Goal: Task Accomplishment & Management: Complete application form

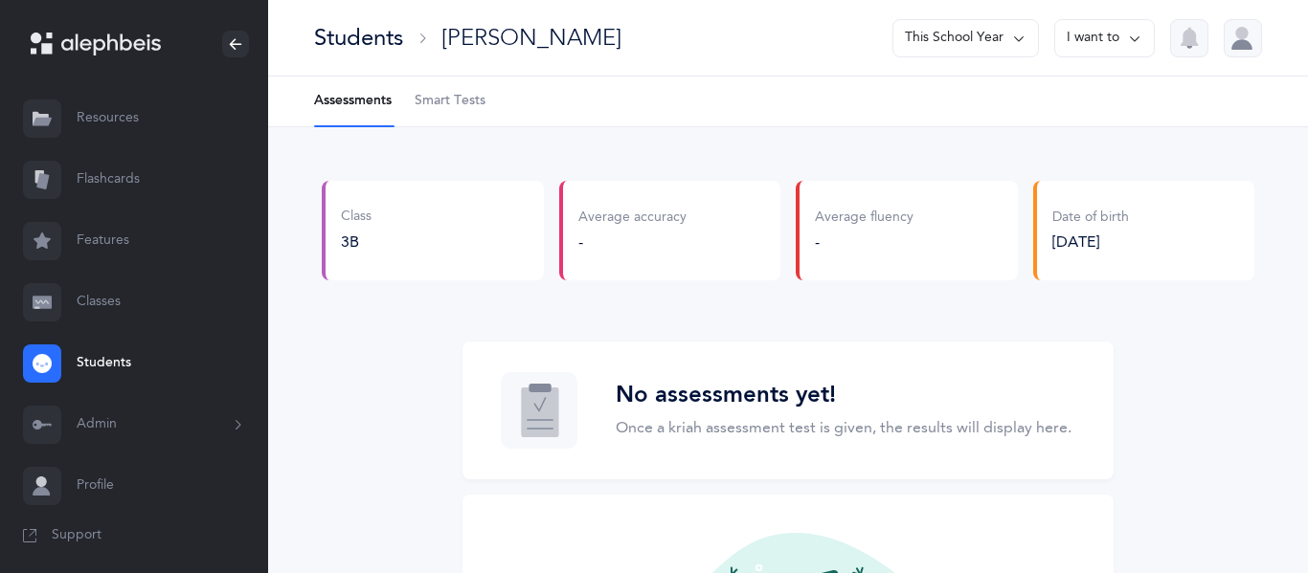
click at [929, 425] on p "Once a kriah assessment test is given, the results will display here." at bounding box center [844, 427] width 456 height 23
click at [469, 92] on span "Smart Tests" at bounding box center [449, 101] width 71 height 19
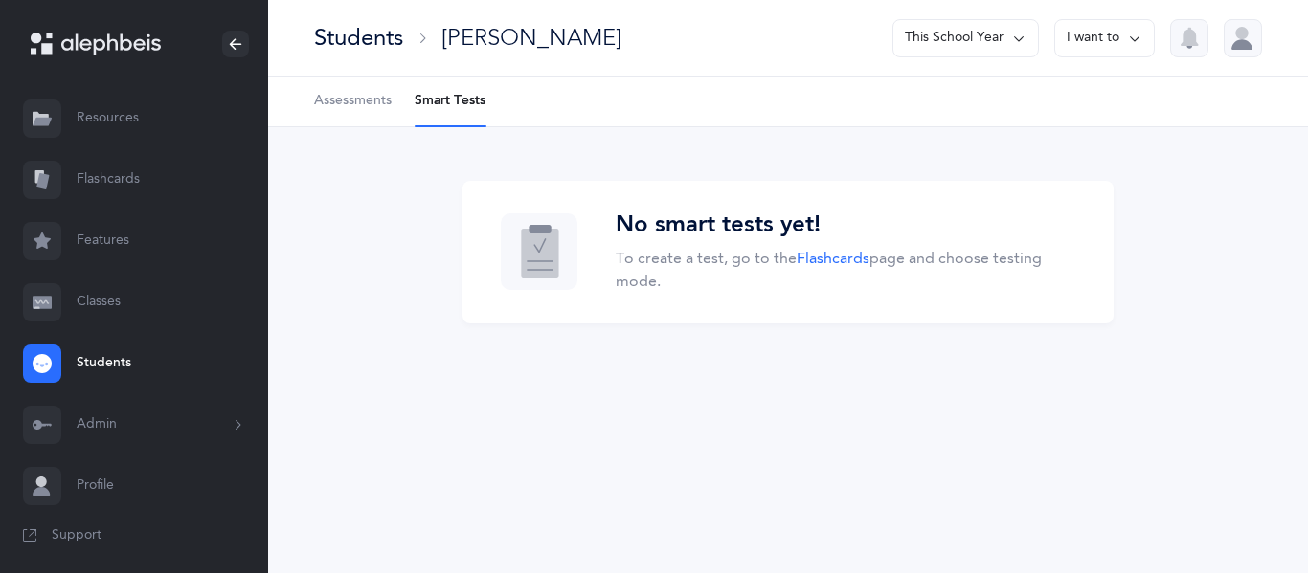
click at [383, 96] on span "Assessments" at bounding box center [353, 101] width 78 height 19
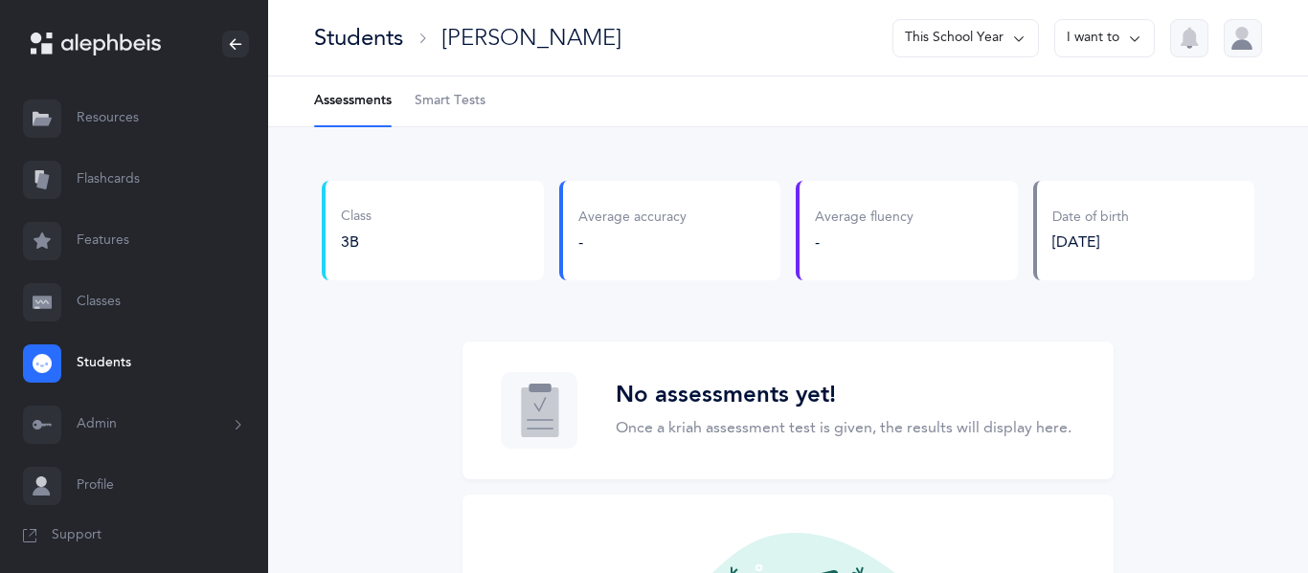
click at [674, 412] on div "No assessments yet! Once a kriah assessment test is given, the results will dis…" at bounding box center [844, 411] width 456 height 58
click at [635, 242] on div "-" at bounding box center [632, 242] width 108 height 21
click at [481, 34] on div "[PERSON_NAME]" at bounding box center [531, 38] width 180 height 32
click at [1020, 43] on icon at bounding box center [1018, 38] width 15 height 21
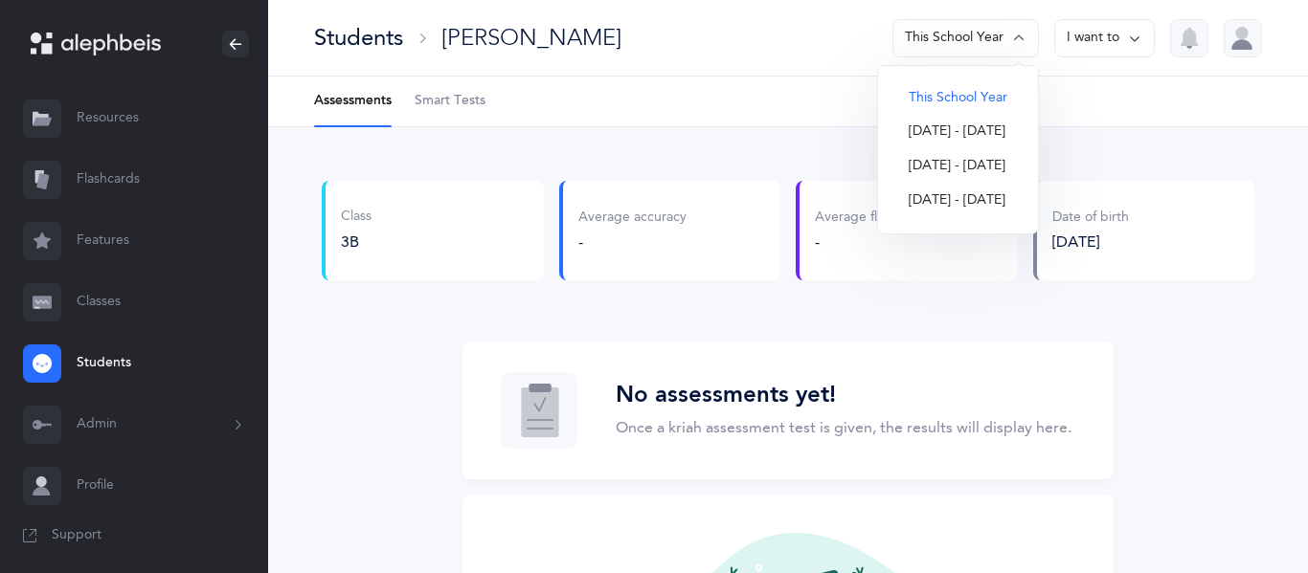
click at [933, 130] on button "[DATE] - [DATE]" at bounding box center [957, 132] width 129 height 34
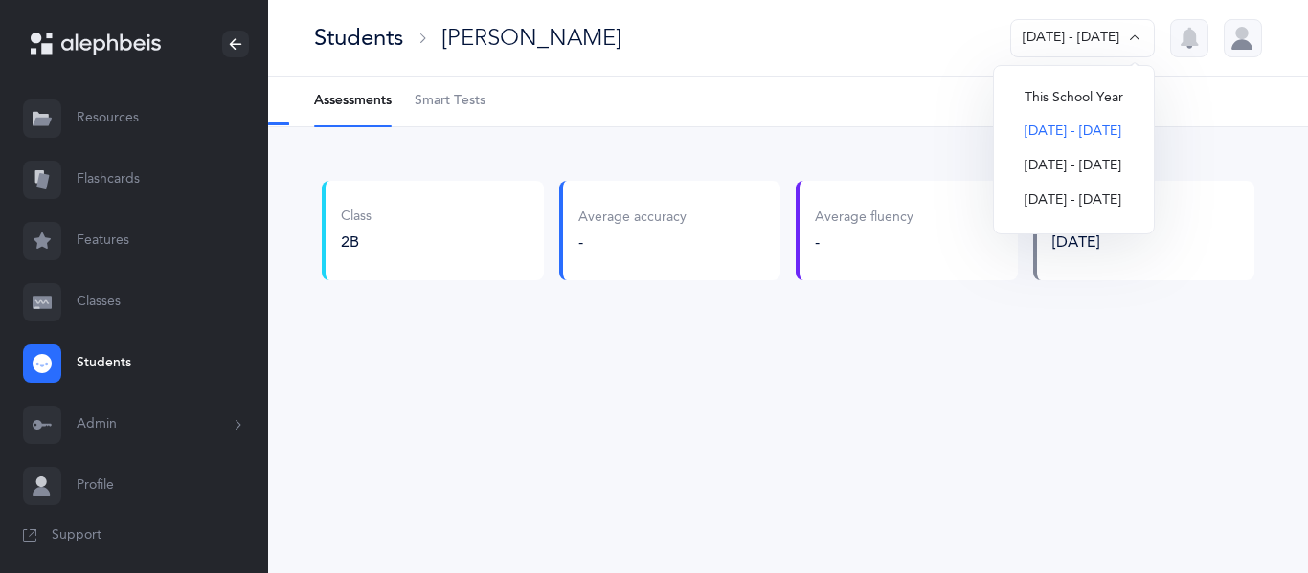
click at [1018, 96] on button "This School Year" at bounding box center [1073, 98] width 129 height 34
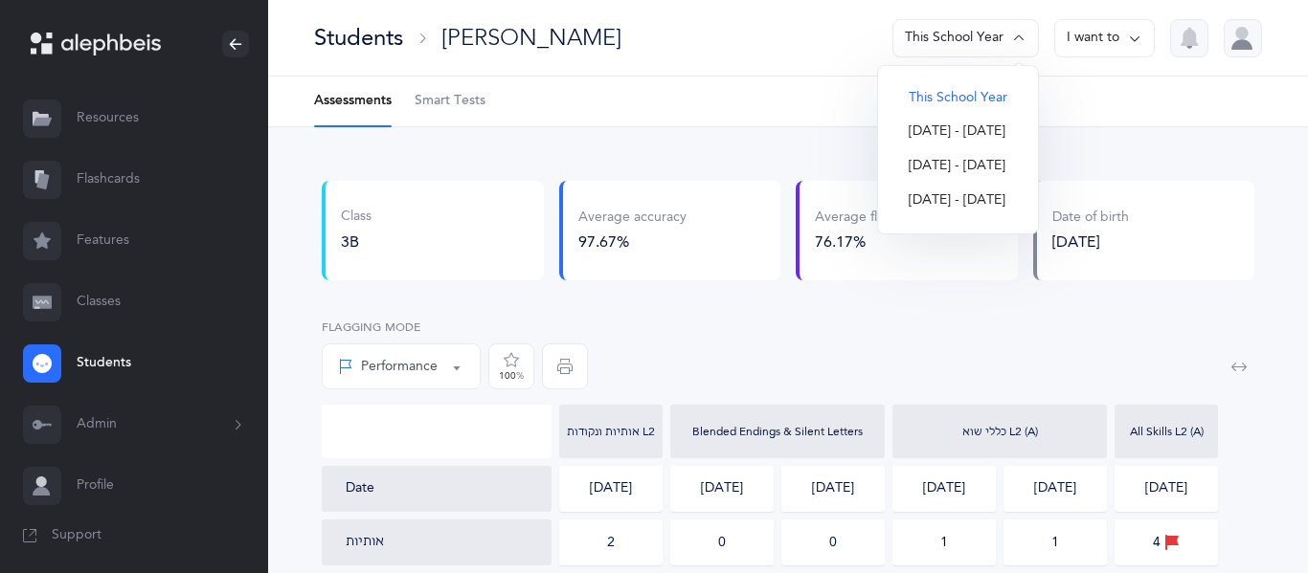
click at [616, 123] on ul "Assessments Smart Tests" at bounding box center [788, 102] width 1040 height 51
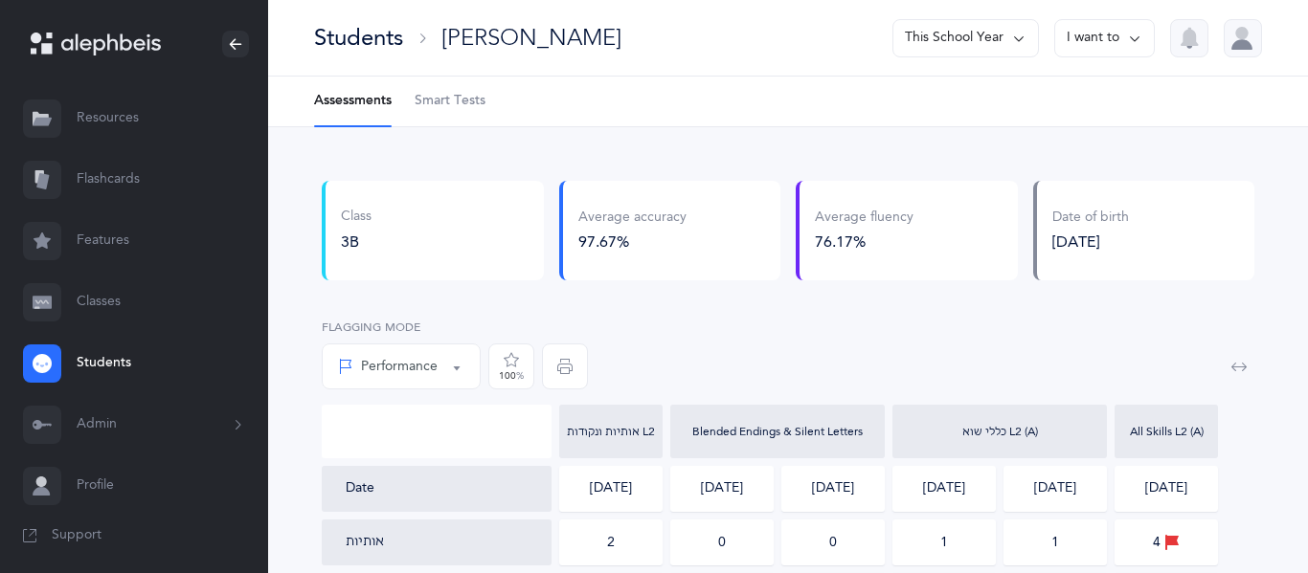
click at [1024, 41] on icon at bounding box center [1018, 38] width 15 height 21
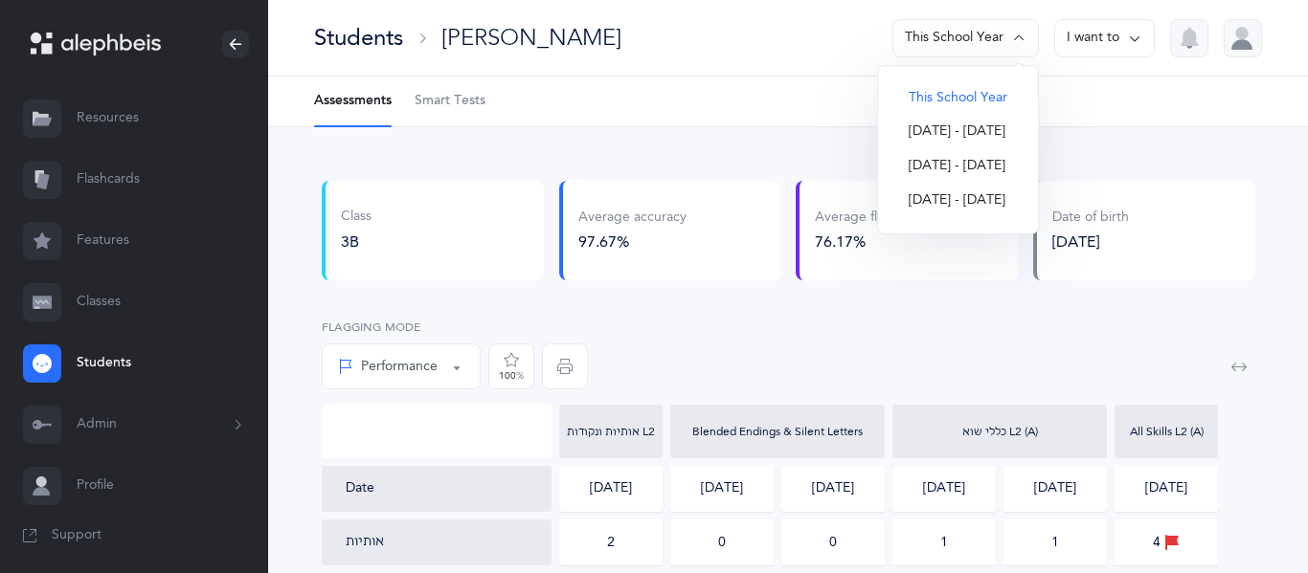
click at [1006, 82] on button "This School Year" at bounding box center [957, 98] width 129 height 34
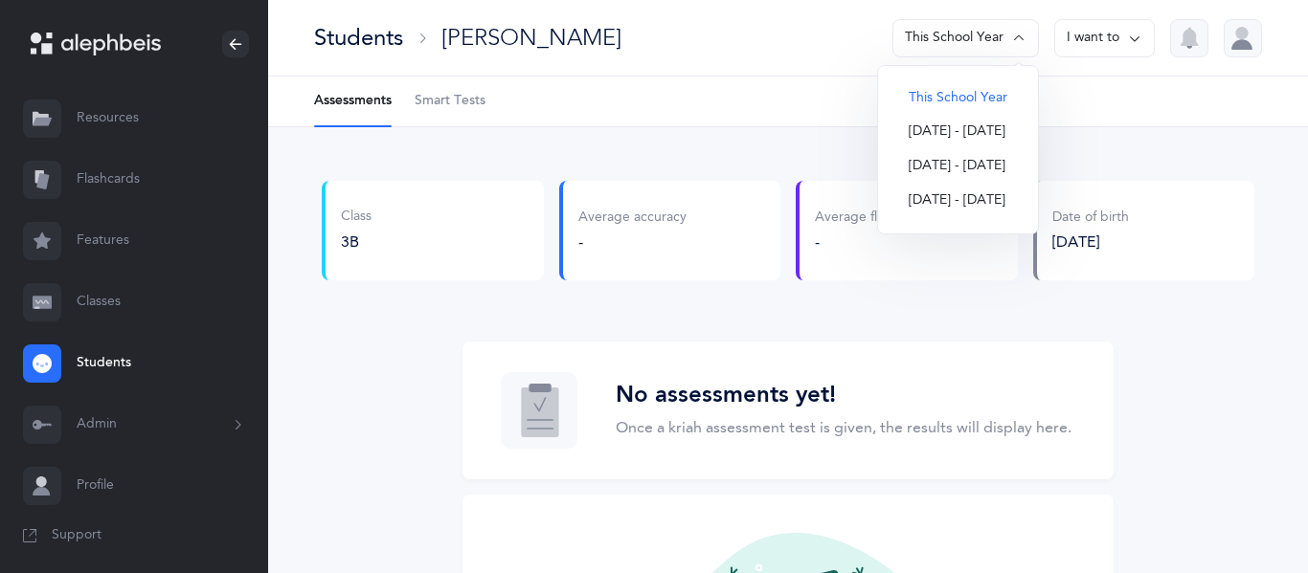
click at [1135, 91] on ul "Assessments Smart Tests" at bounding box center [788, 102] width 1040 height 51
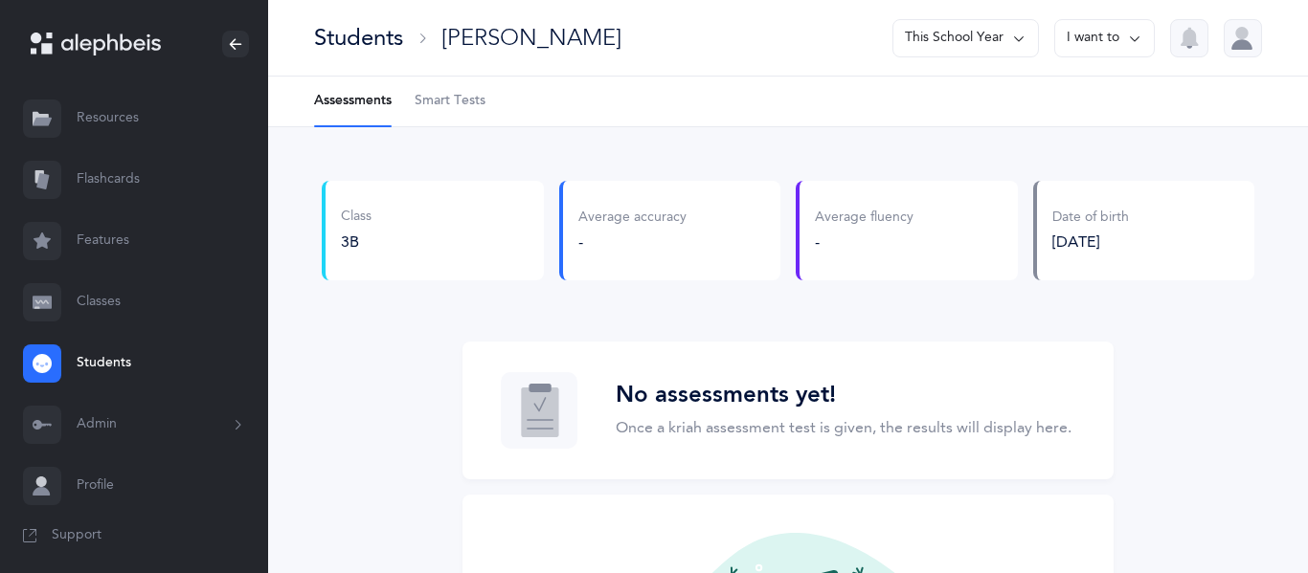
click at [658, 435] on p "Once a kriah assessment test is given, the results will display here." at bounding box center [844, 427] width 456 height 23
click at [101, 235] on link "Features" at bounding box center [134, 241] width 268 height 61
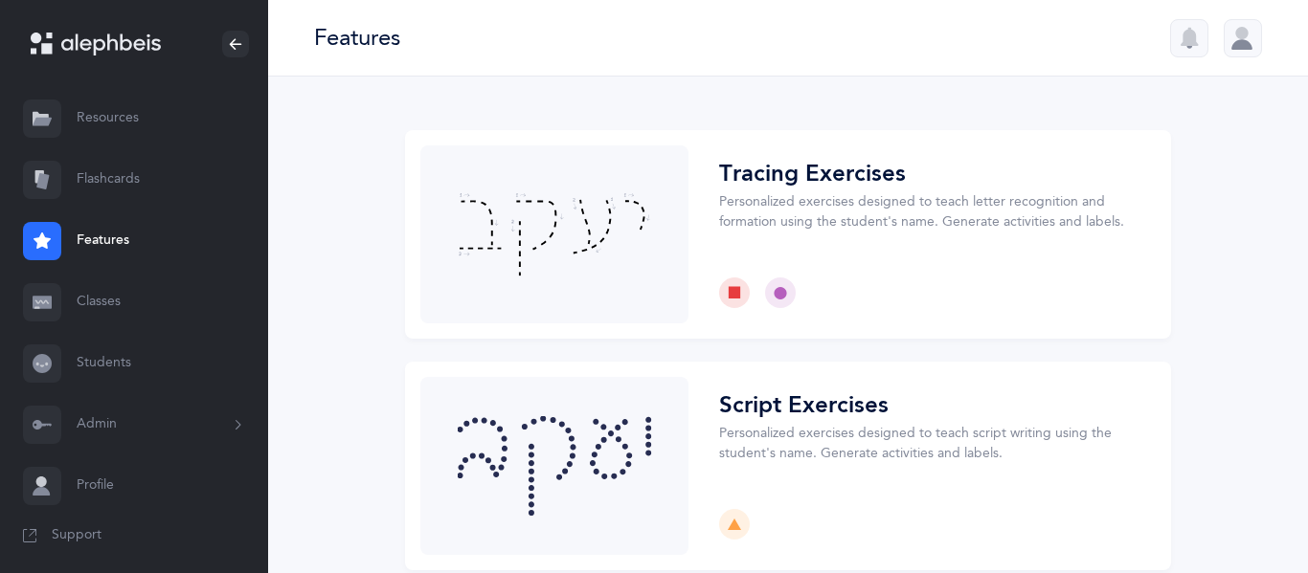
click at [106, 281] on link "Classes" at bounding box center [134, 302] width 268 height 61
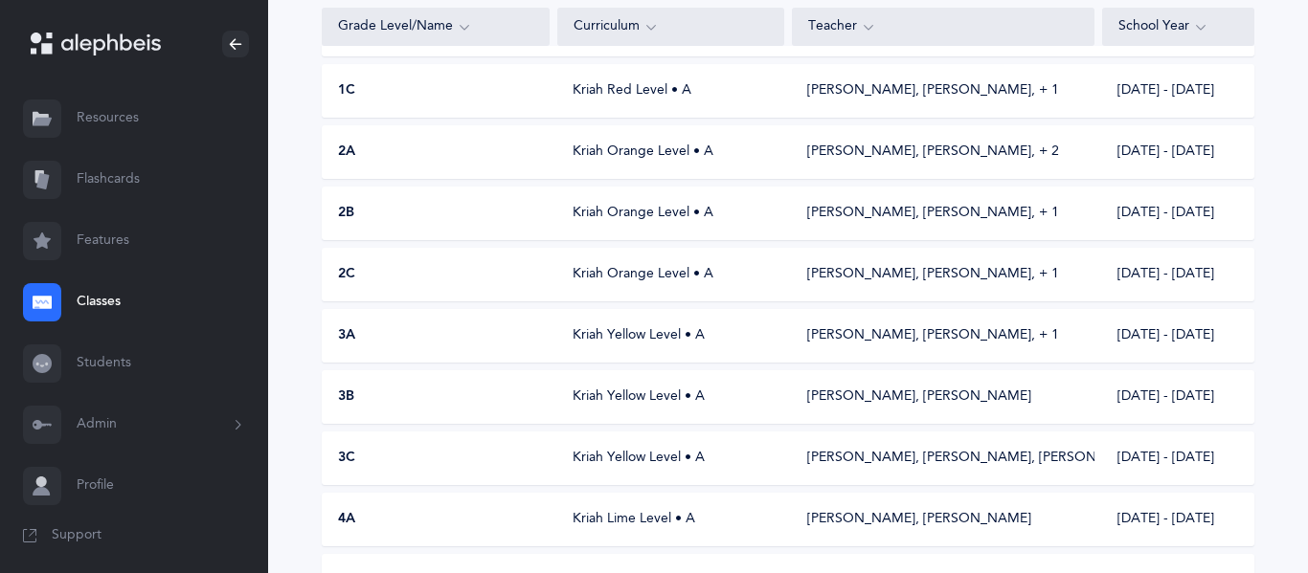
scroll to position [498, 0]
click at [579, 409] on div "3B Kriah Yellow Level • A Bayla Schwarzmer, Chevy Rubnitz 2025 - 2026" at bounding box center [788, 396] width 932 height 54
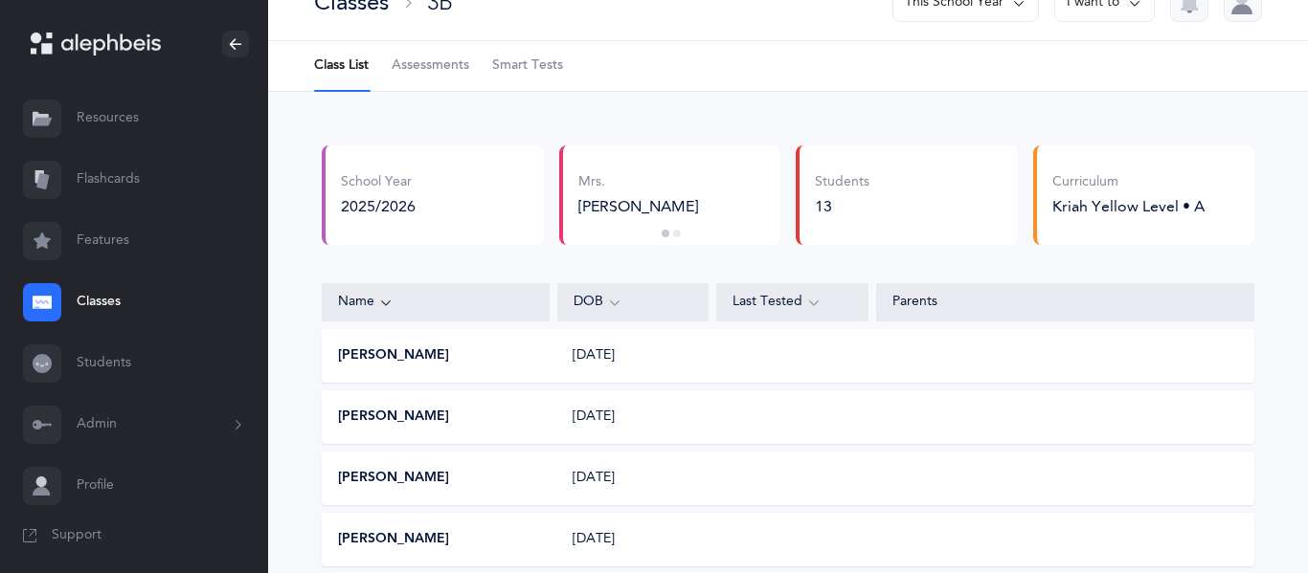
scroll to position [38, 0]
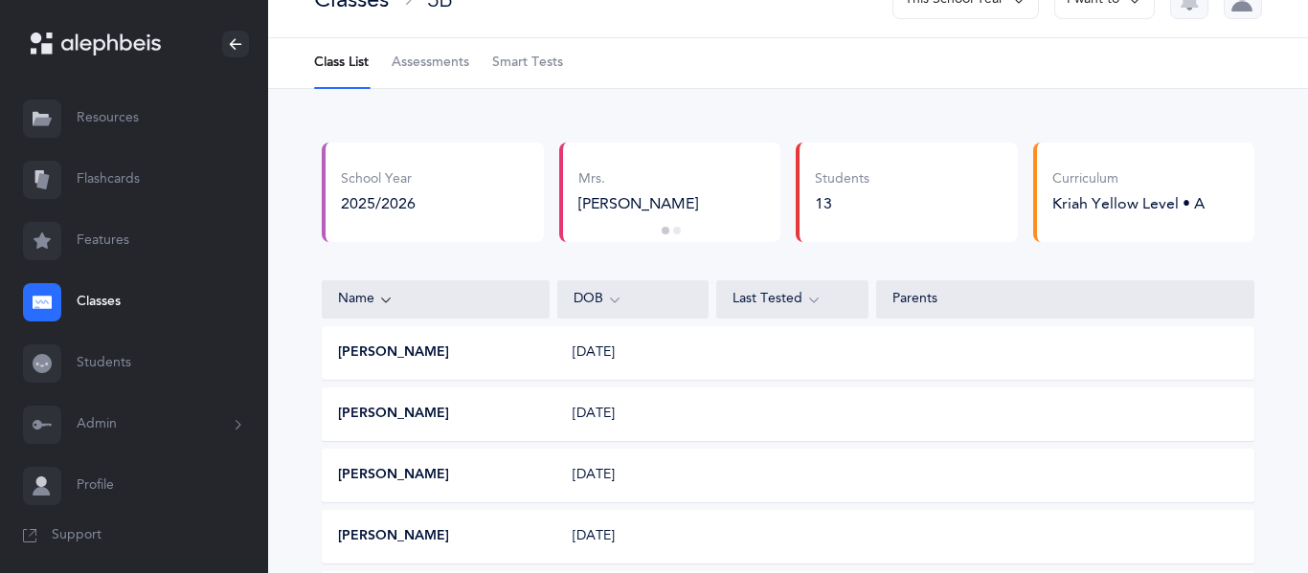
click at [442, 363] on div "Immanuel Alyeshmerni 11/21/2016" at bounding box center [788, 353] width 932 height 54
click at [444, 359] on button "Immanuel Alyeshmerni" at bounding box center [393, 353] width 111 height 19
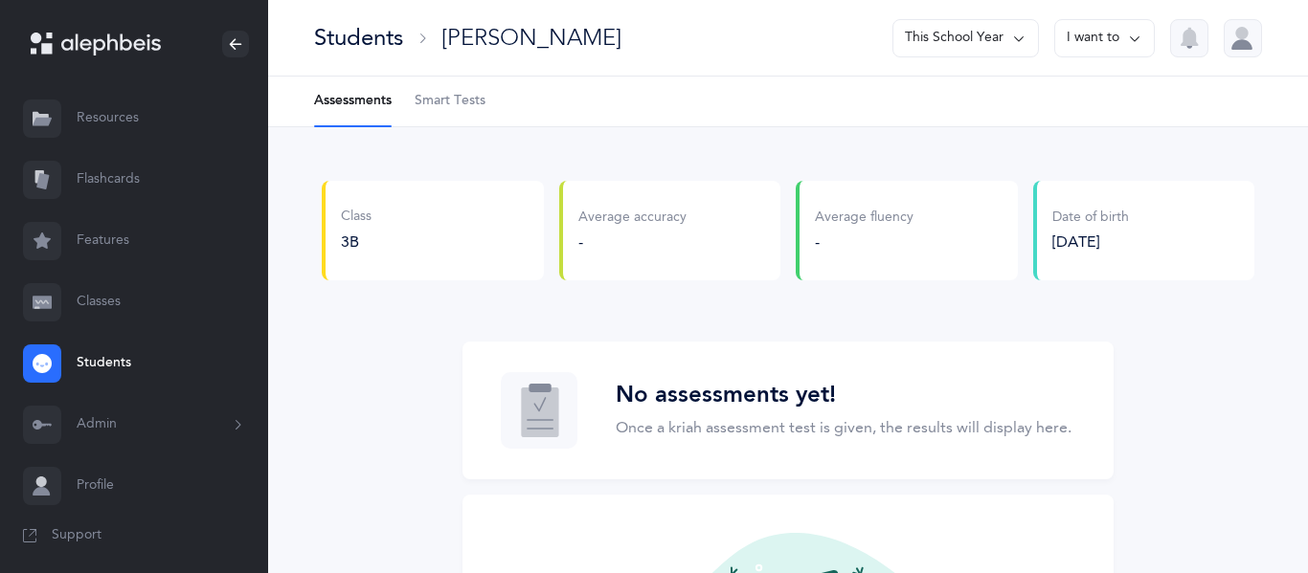
click at [131, 444] on button "Admin" at bounding box center [134, 424] width 268 height 61
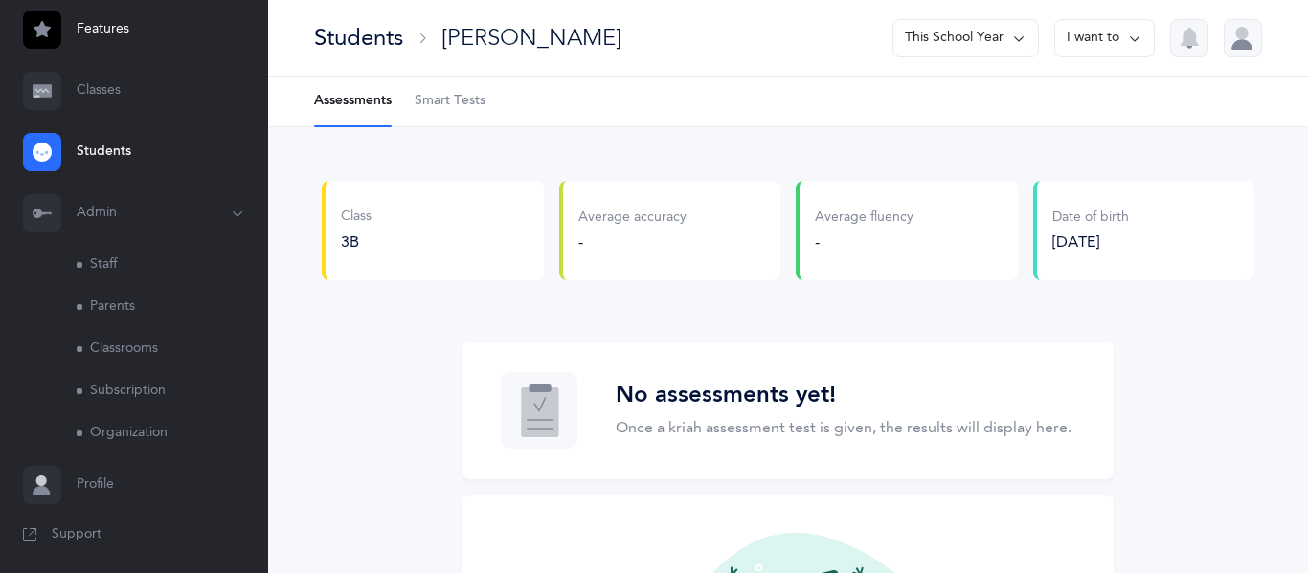
scroll to position [215, 0]
click at [114, 468] on link "Profile" at bounding box center [134, 481] width 268 height 61
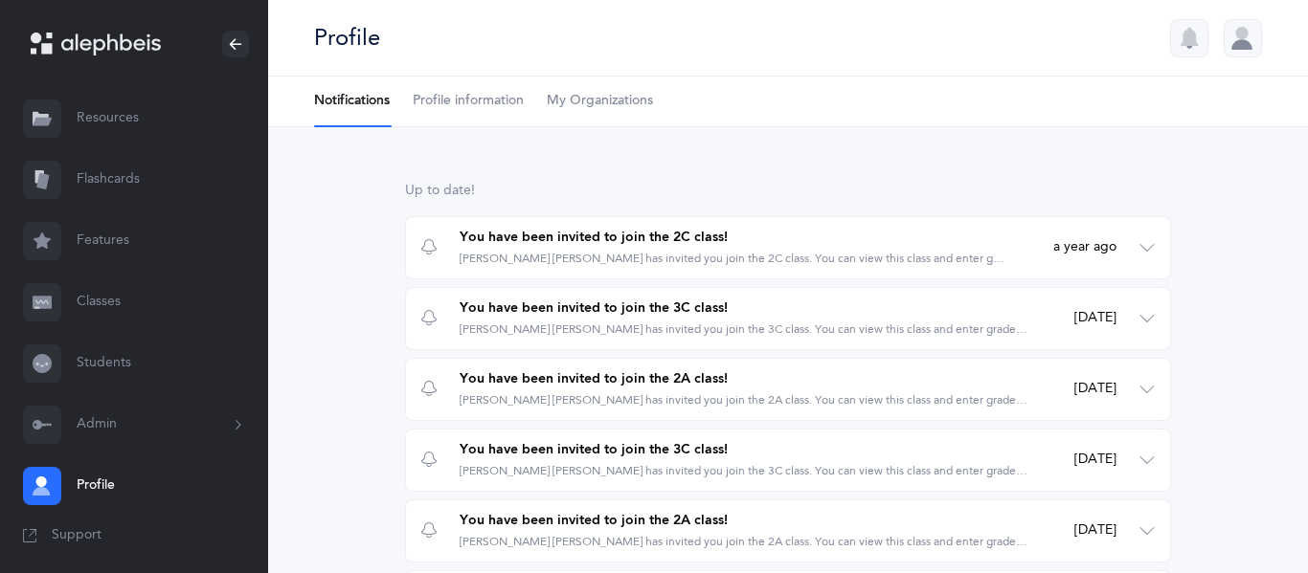
click at [80, 368] on link "Students" at bounding box center [134, 363] width 268 height 61
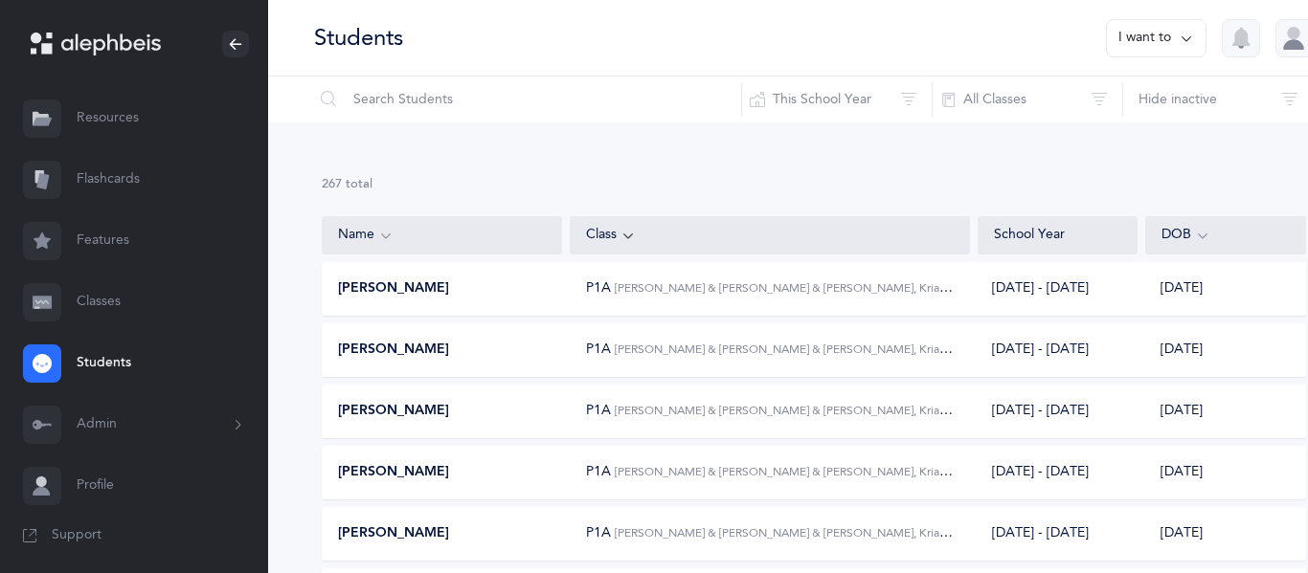
click at [126, 313] on link "Classes" at bounding box center [134, 302] width 268 height 61
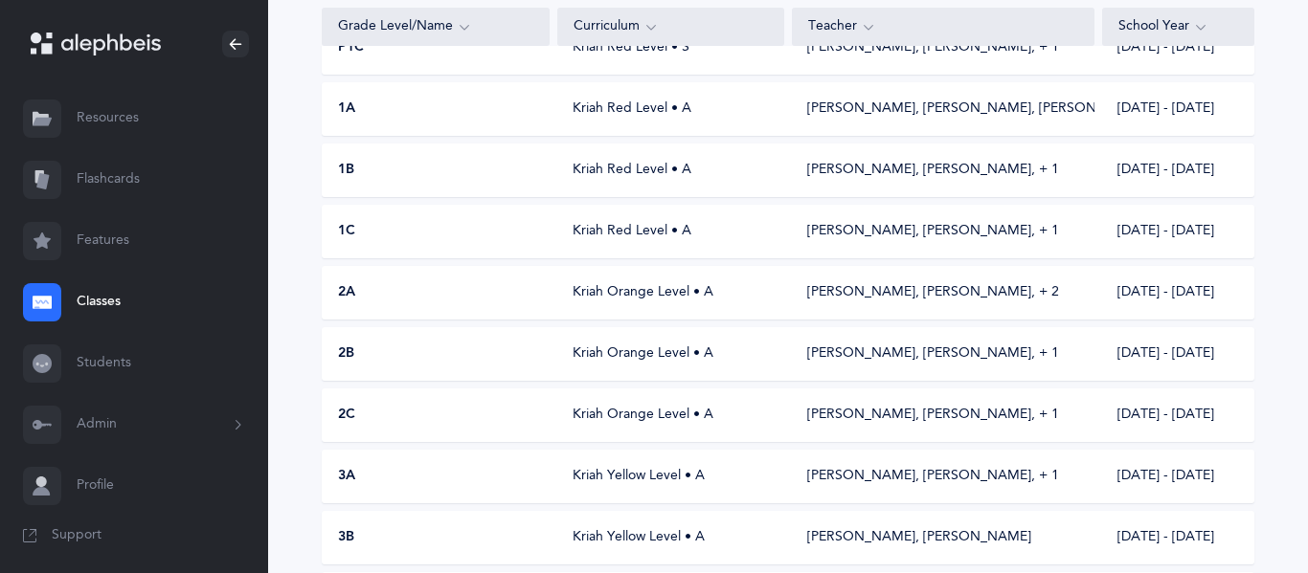
scroll to position [459, 0]
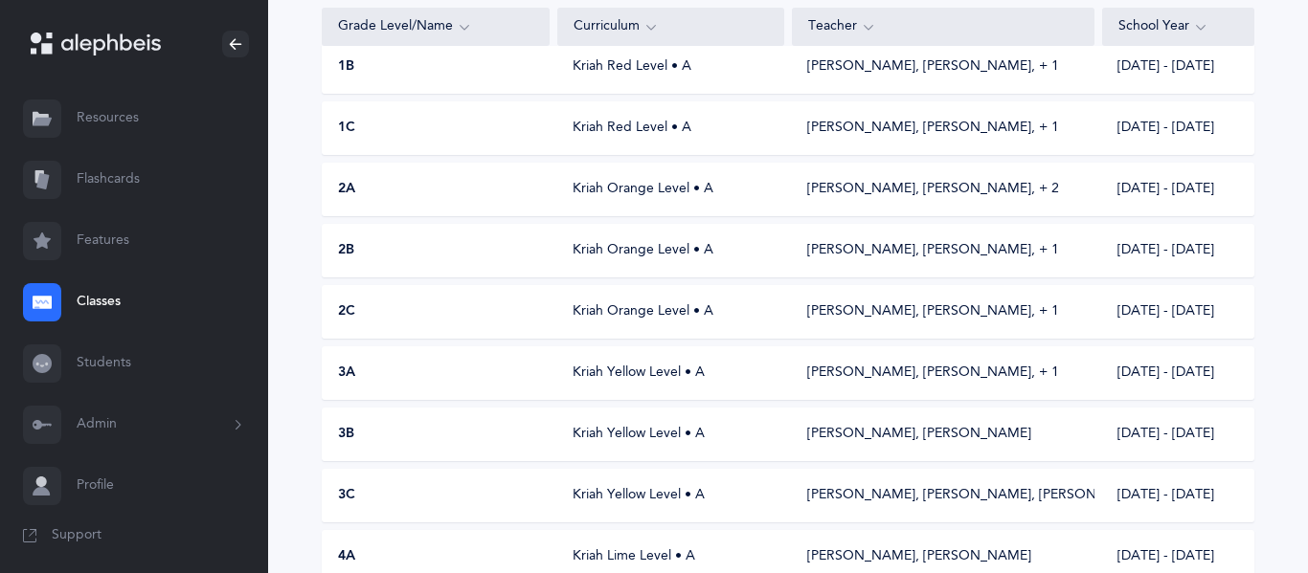
click at [535, 415] on div "3B Kriah Yellow Level • A [PERSON_NAME], [PERSON_NAME] [DATE] - [DATE]" at bounding box center [788, 435] width 932 height 54
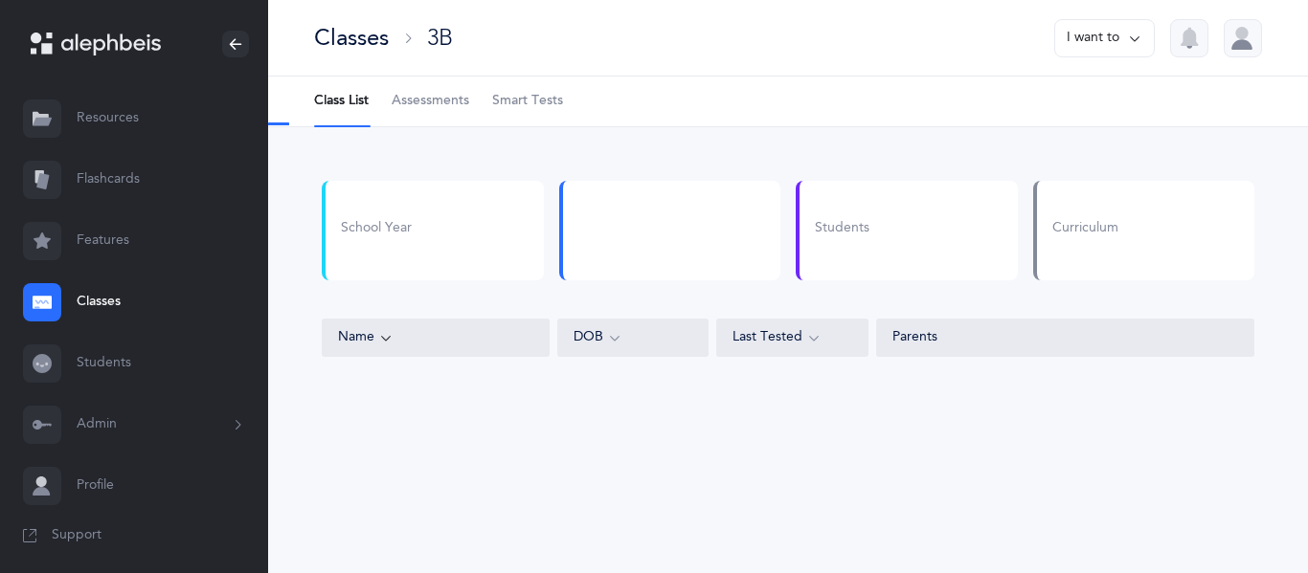
click at [535, 415] on div "School Year Students Curriculum Name DOB Last Tested Parents" at bounding box center [788, 284] width 1040 height 314
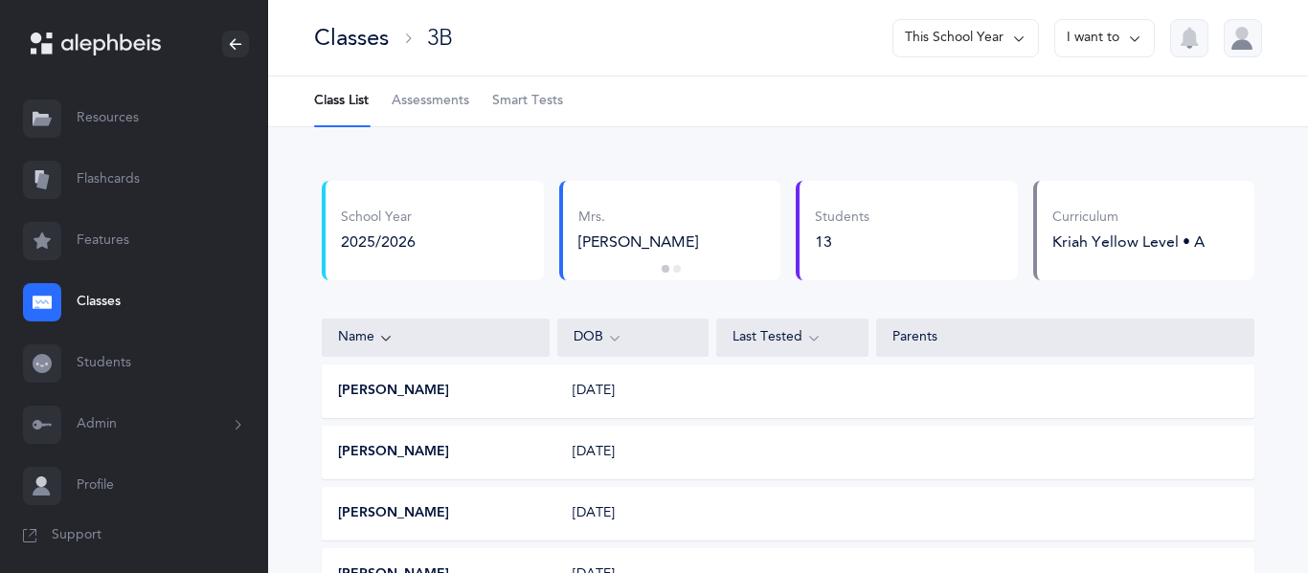
click at [522, 380] on div "[PERSON_NAME] [DATE]" at bounding box center [788, 392] width 932 height 54
click at [449, 392] on button "[PERSON_NAME]" at bounding box center [393, 391] width 111 height 19
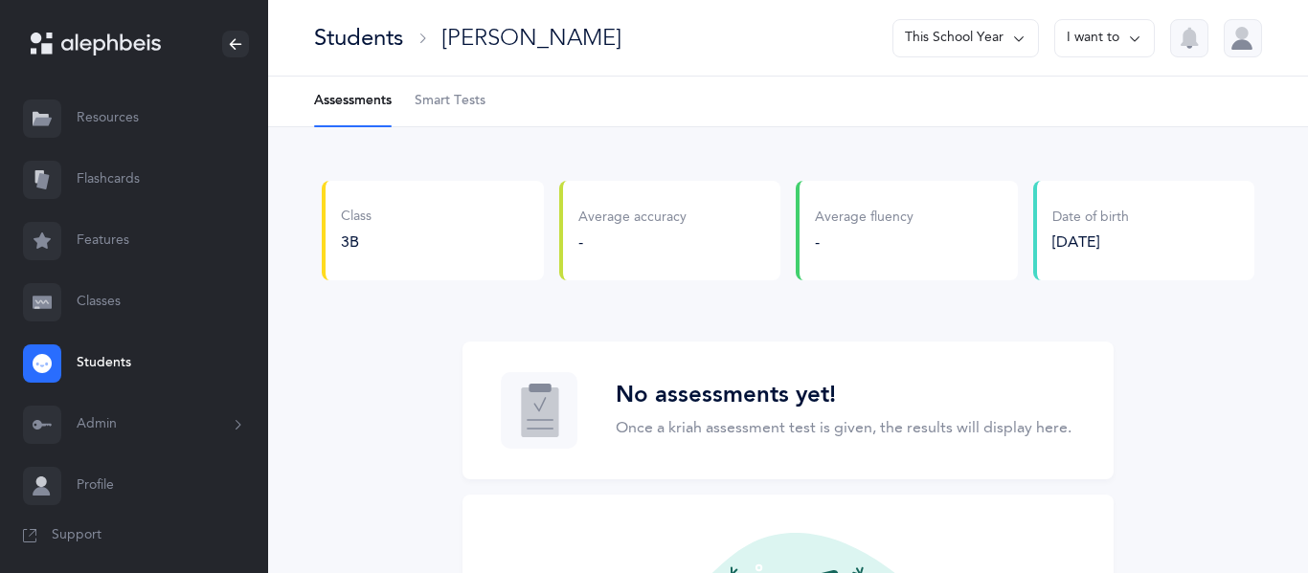
click at [704, 437] on p "Once a kriah assessment test is given, the results will display here." at bounding box center [844, 427] width 456 height 23
click at [563, 50] on div "[PERSON_NAME]" at bounding box center [531, 38] width 180 height 32
click at [379, 37] on div "Students" at bounding box center [358, 38] width 89 height 32
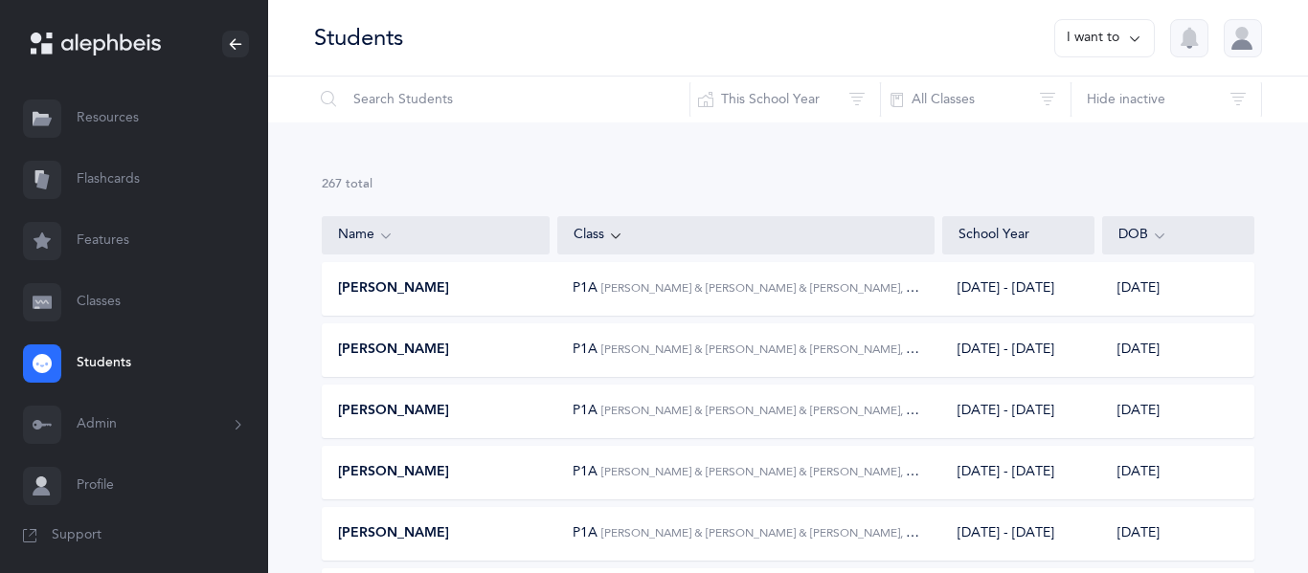
click at [120, 306] on link "Classes" at bounding box center [134, 302] width 268 height 61
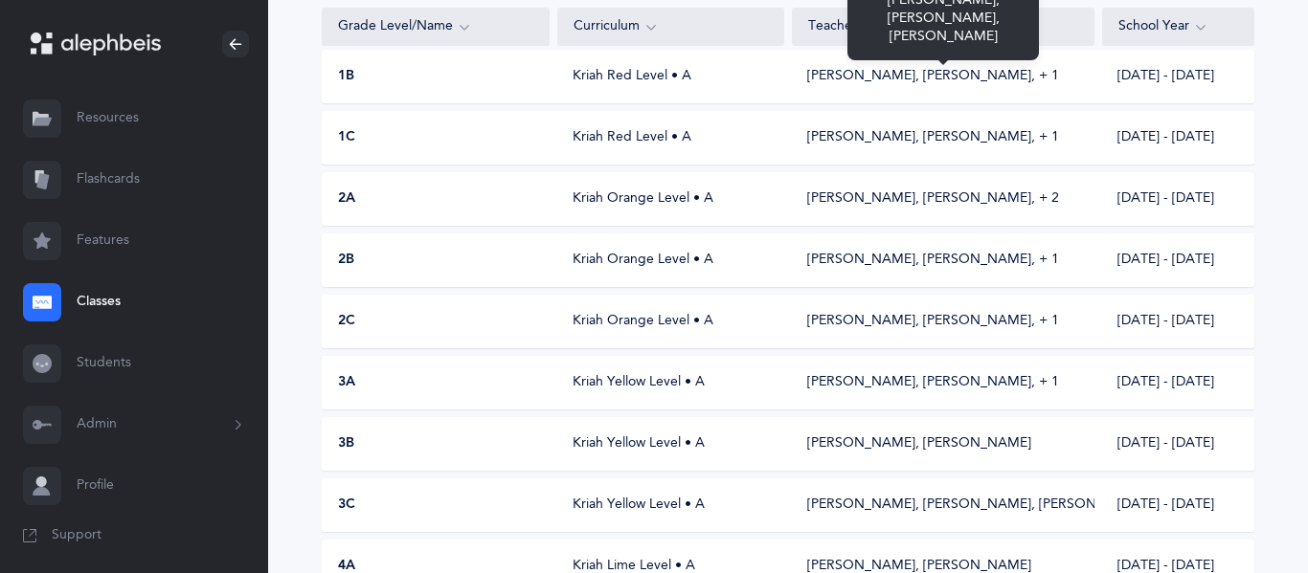
scroll to position [498, 0]
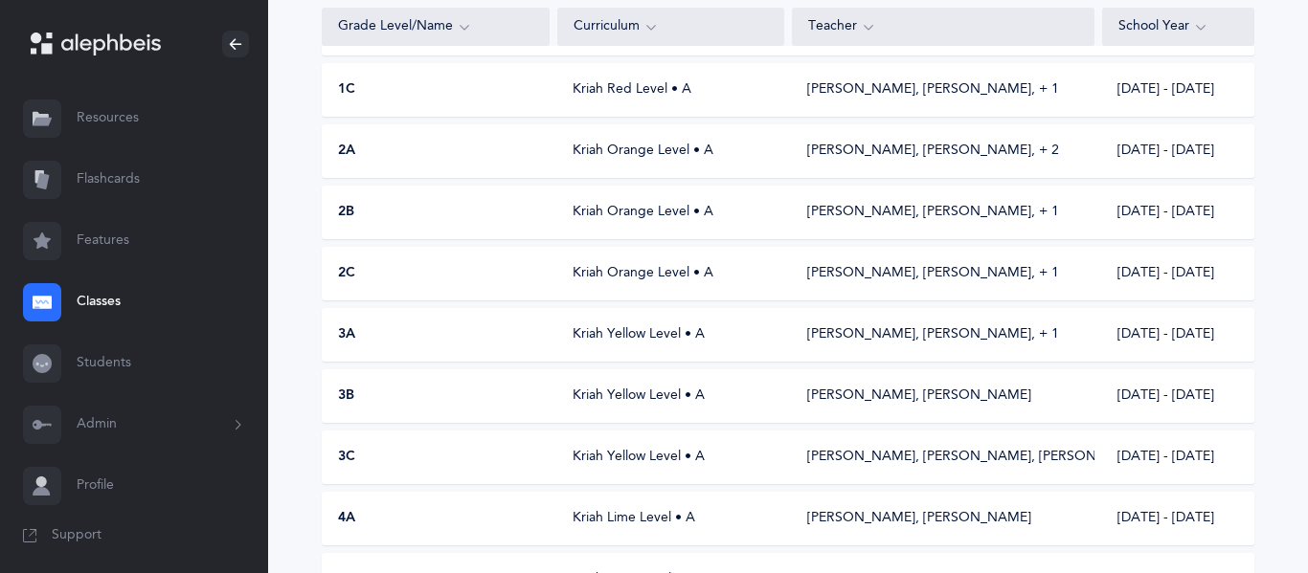
click at [532, 399] on div "3B" at bounding box center [436, 396] width 227 height 19
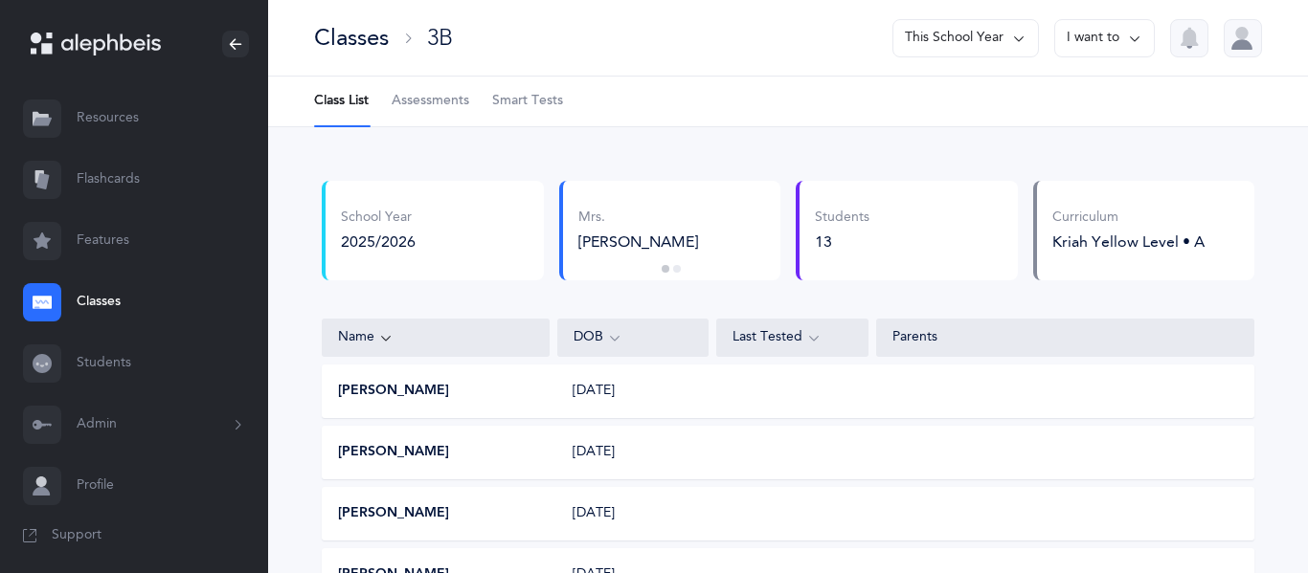
click at [389, 383] on button "[PERSON_NAME]" at bounding box center [393, 391] width 111 height 19
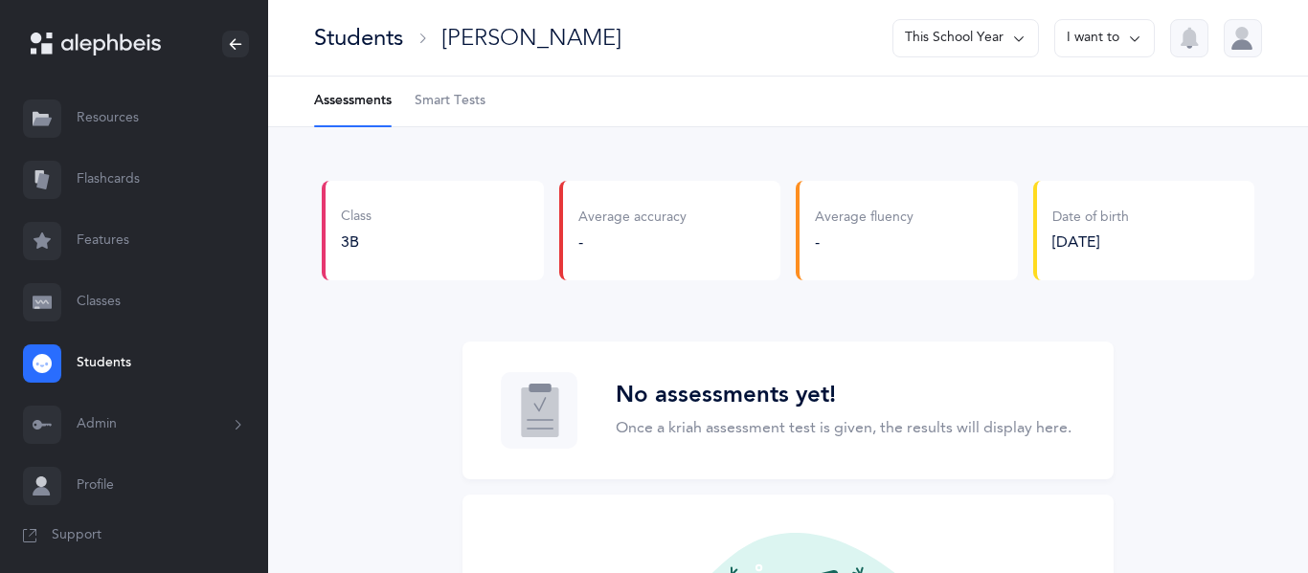
click at [861, 223] on div "Average fluency" at bounding box center [864, 218] width 99 height 19
click at [681, 243] on div "-" at bounding box center [632, 242] width 108 height 21
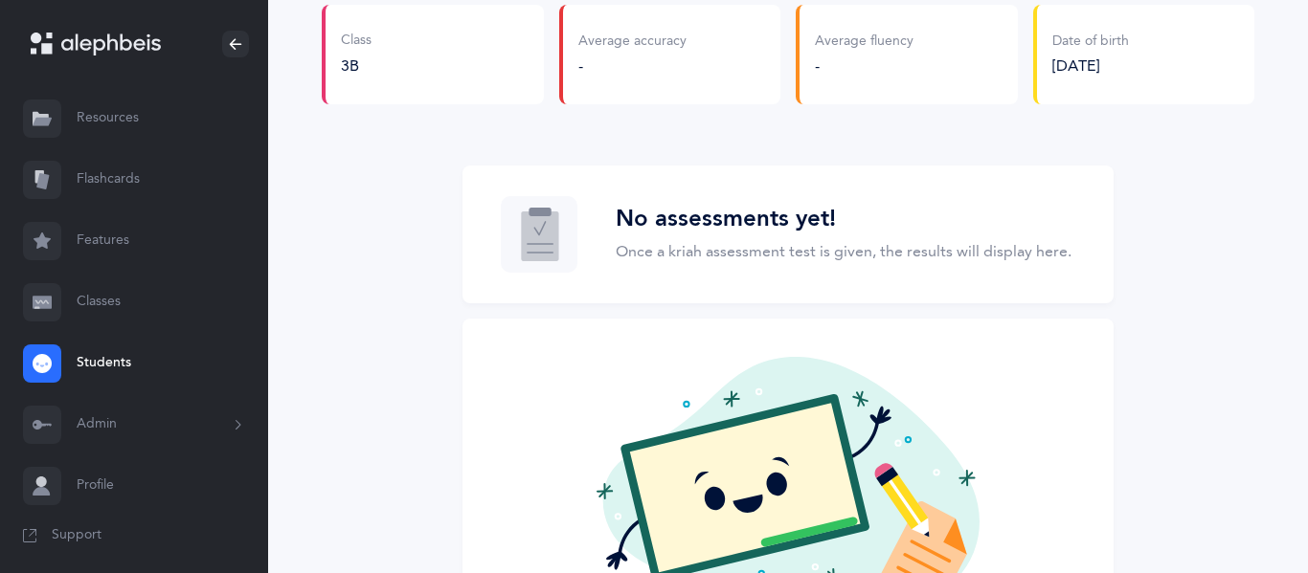
scroll to position [330, 0]
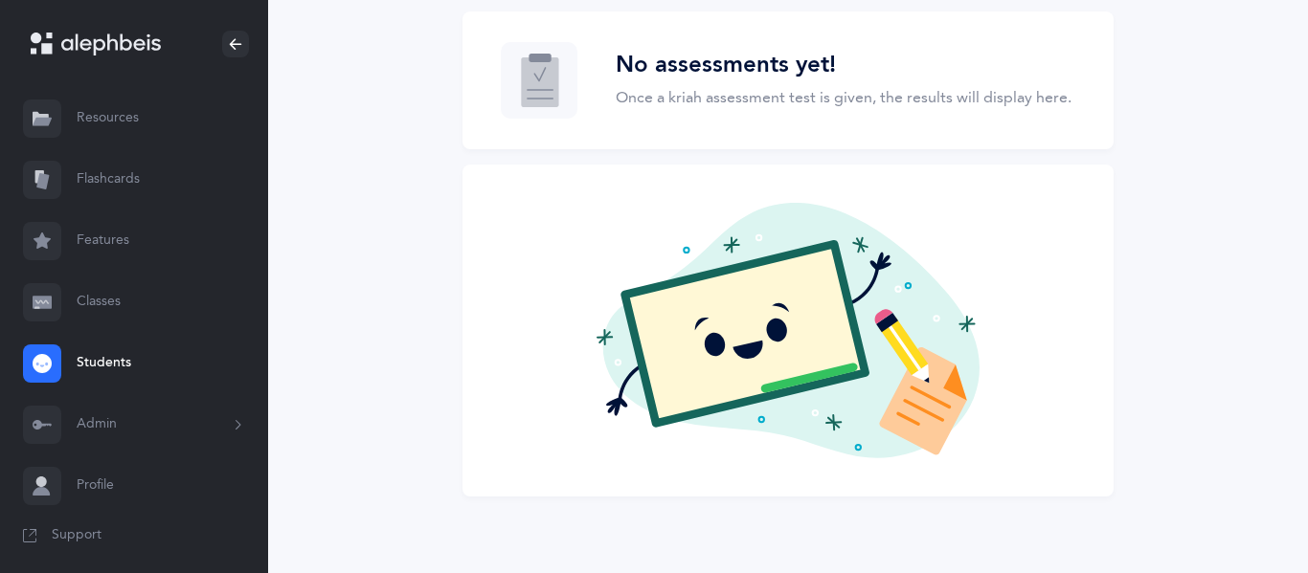
click at [338, 383] on div "No assessments yet! Once a kriah assessment test is given, the results will dis…" at bounding box center [788, 253] width 932 height 485
click at [112, 105] on link "Resources" at bounding box center [134, 118] width 268 height 61
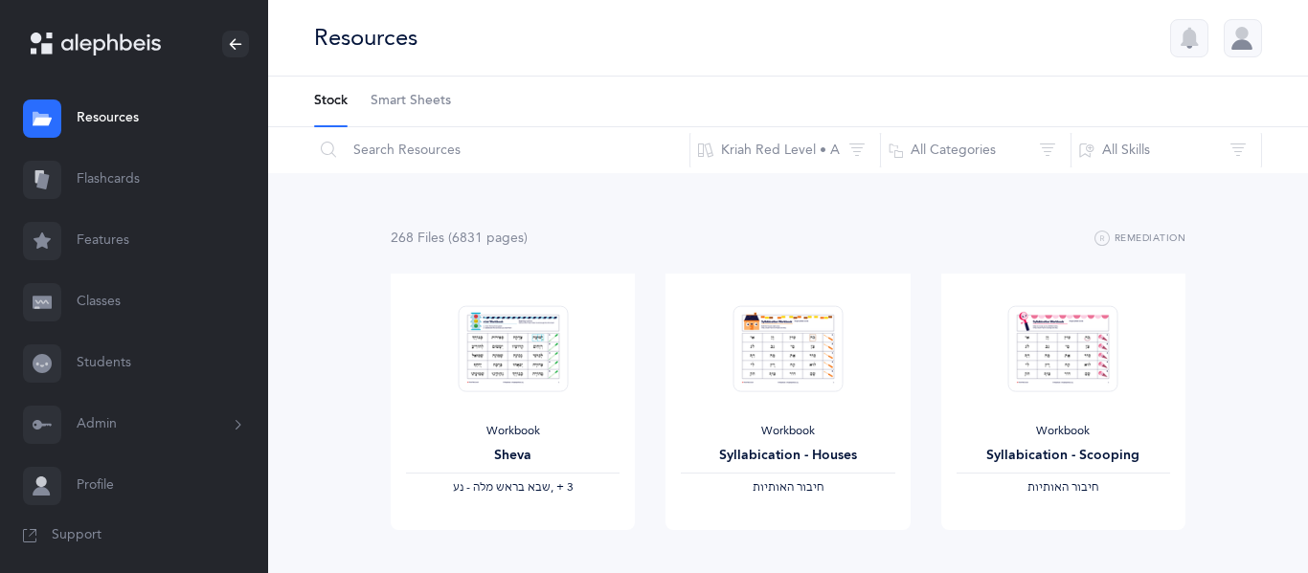
click at [83, 319] on link "Classes" at bounding box center [134, 302] width 268 height 61
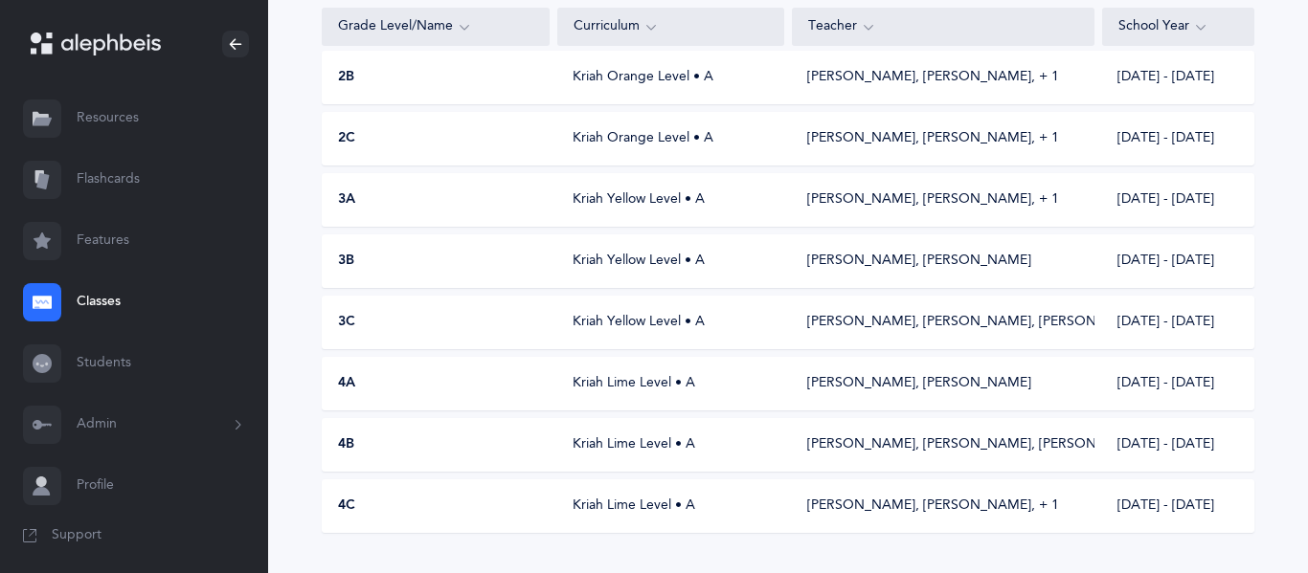
scroll to position [651, 0]
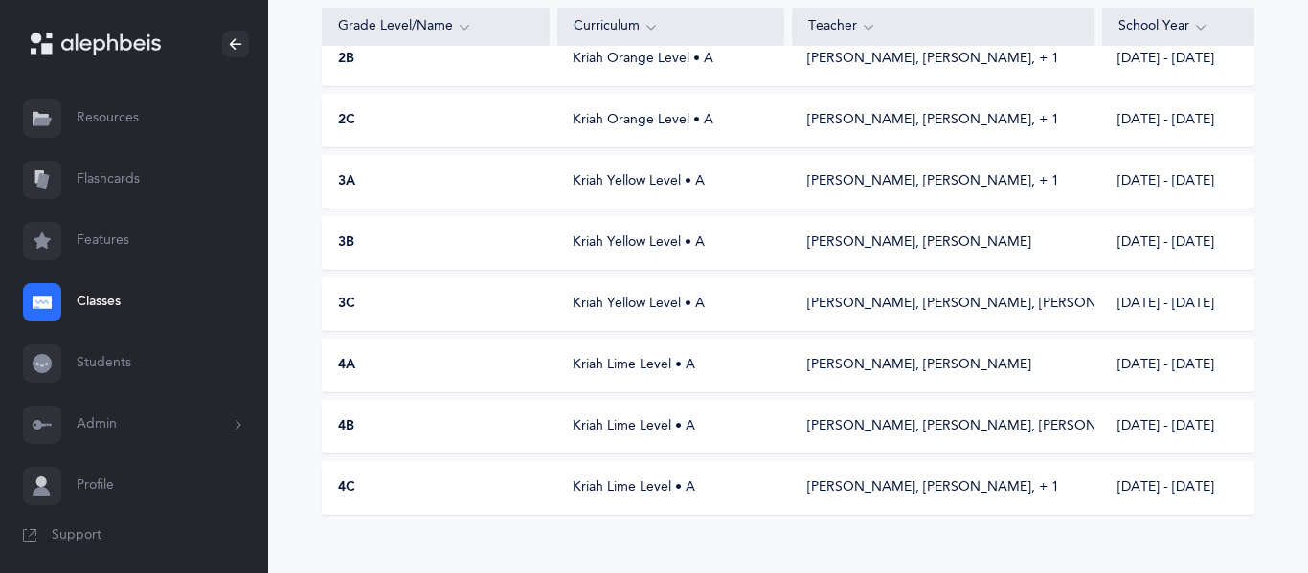
click at [480, 260] on div "3B Kriah Yellow Level • A [PERSON_NAME], [PERSON_NAME] [DATE] - [DATE]" at bounding box center [788, 243] width 932 height 54
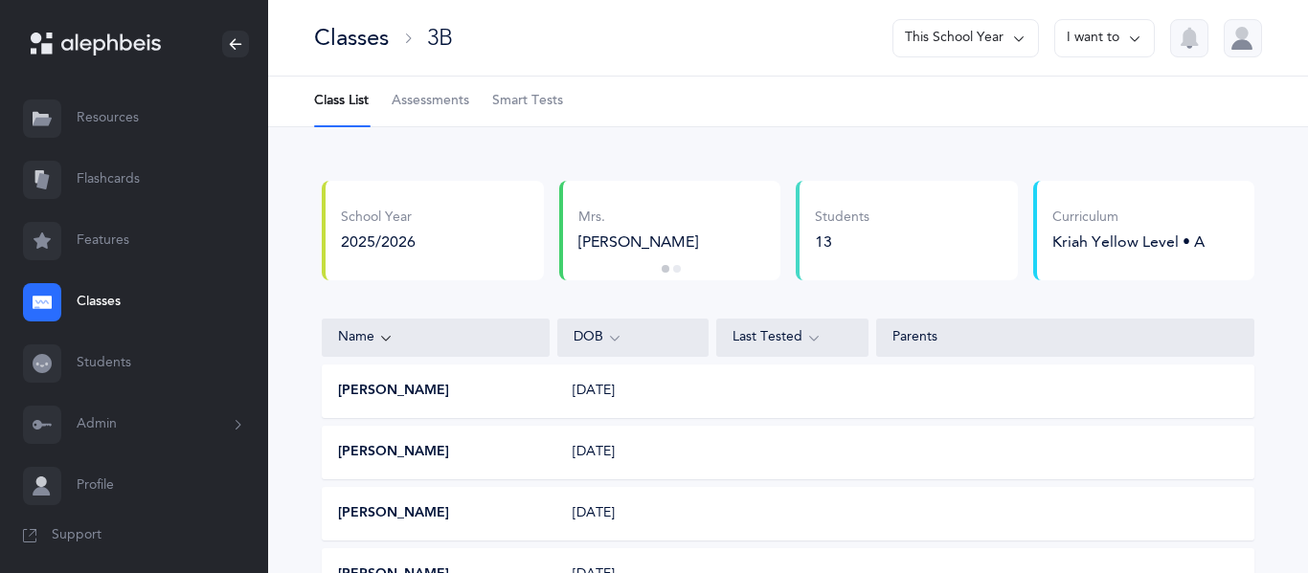
click at [495, 389] on div "[PERSON_NAME]" at bounding box center [436, 391] width 227 height 19
click at [454, 379] on div "[PERSON_NAME] [DATE]" at bounding box center [788, 392] width 932 height 54
click at [831, 333] on div "Last Tested" at bounding box center [792, 337] width 120 height 21
click at [807, 340] on icon at bounding box center [813, 337] width 15 height 21
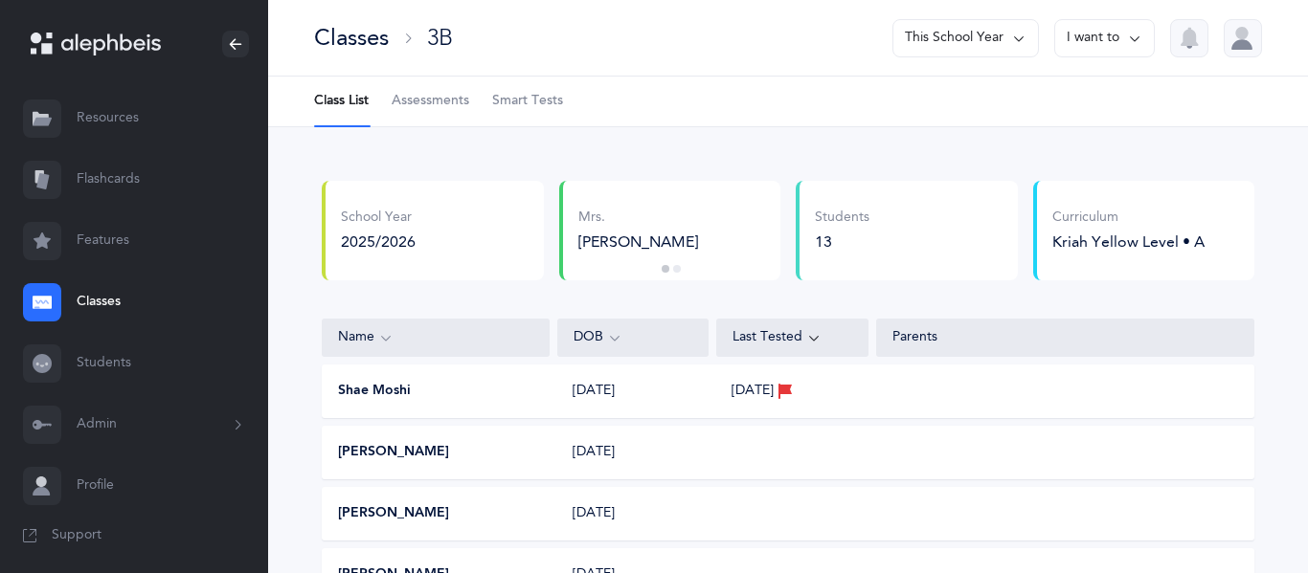
click at [810, 379] on div "Shae Moshi 05/08/2017 09/08/2025" at bounding box center [788, 392] width 932 height 54
click at [773, 388] on span "09/08/2025" at bounding box center [752, 391] width 42 height 19
click at [802, 338] on div "Last Tested" at bounding box center [792, 337] width 120 height 21
click at [815, 336] on icon at bounding box center [813, 337] width 15 height 21
click at [803, 340] on div "Last Tested" at bounding box center [792, 337] width 120 height 21
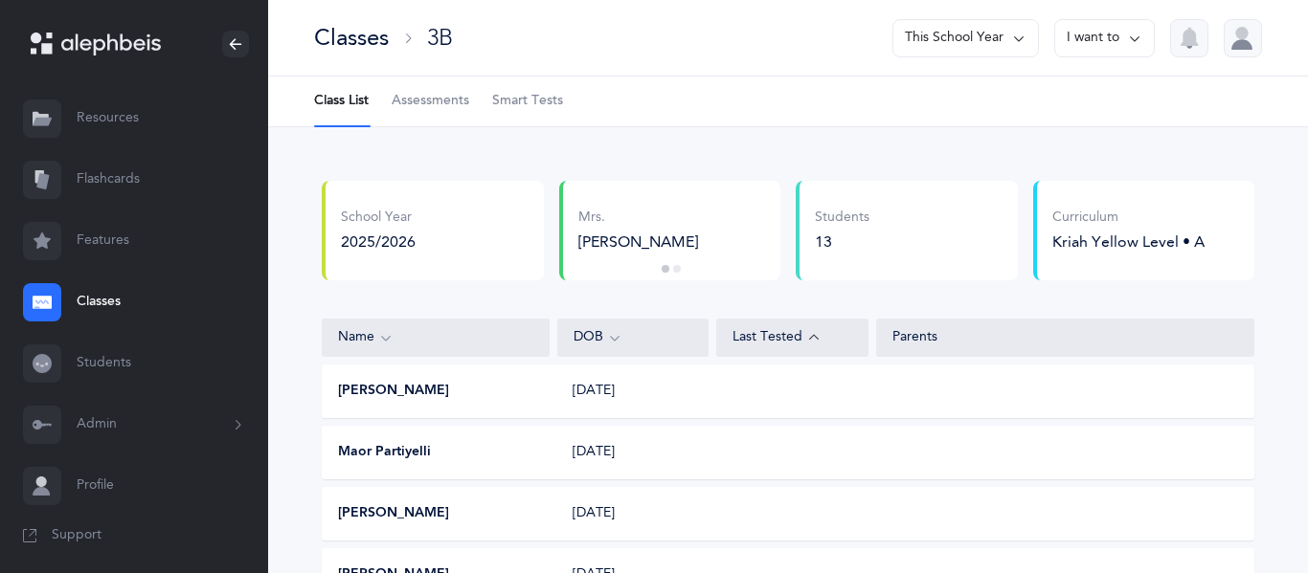
click at [812, 337] on icon at bounding box center [813, 337] width 15 height 21
click at [781, 414] on div "Shae Moshi 05/08/2017 09/08/2025" at bounding box center [788, 392] width 932 height 54
click at [773, 400] on span "09/08/2025" at bounding box center [752, 391] width 42 height 19
click at [372, 391] on button "Shae Moshi" at bounding box center [374, 391] width 73 height 19
click at [428, 459] on button "[PERSON_NAME]" at bounding box center [393, 452] width 111 height 19
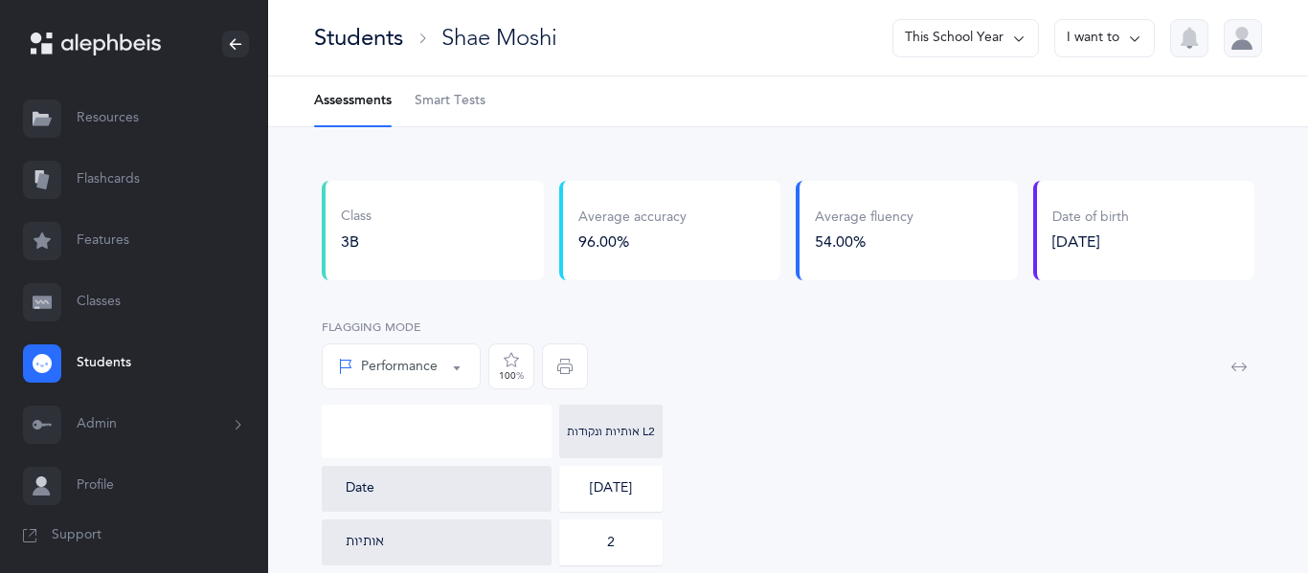
click at [421, 430] on div at bounding box center [437, 432] width 230 height 54
click at [477, 429] on div at bounding box center [437, 432] width 230 height 54
click at [607, 546] on div "2" at bounding box center [611, 542] width 8 height 13
drag, startPoint x: 616, startPoint y: 541, endPoint x: 604, endPoint y: 540, distance: 12.5
click at [604, 540] on div "2" at bounding box center [610, 543] width 103 height 46
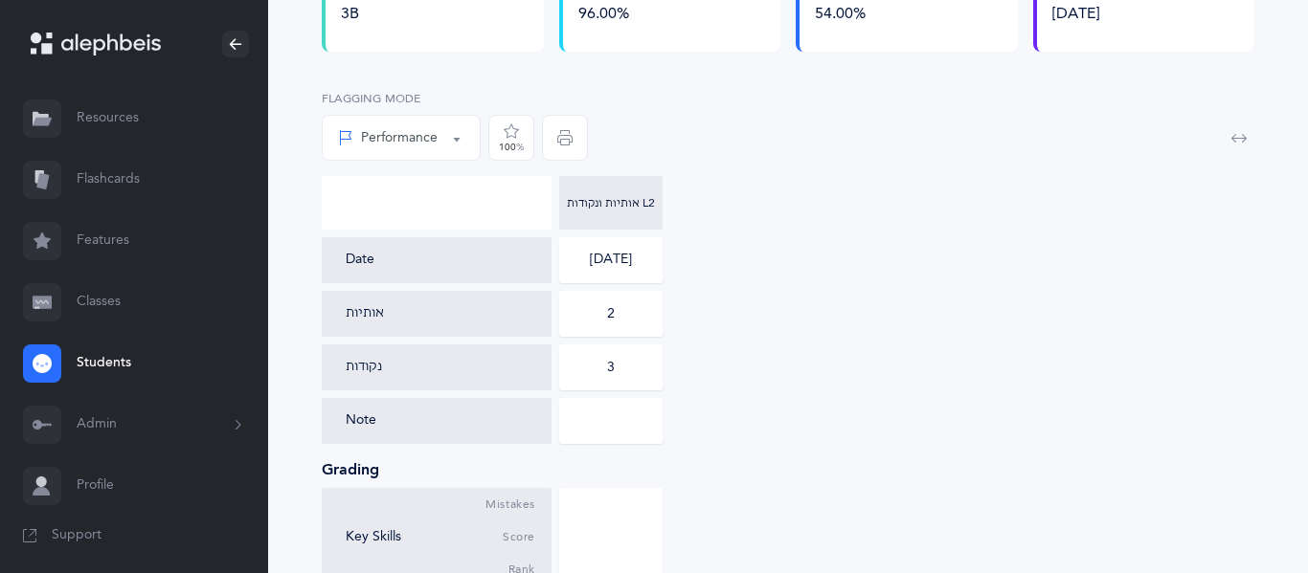
scroll to position [230, 0]
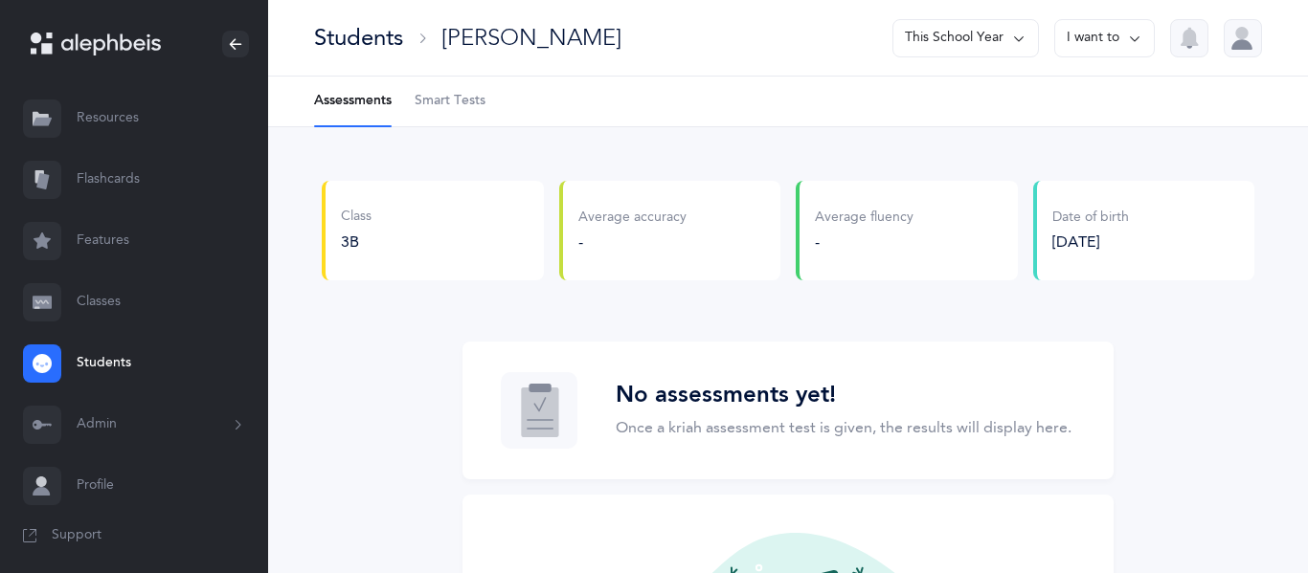
click at [426, 44] on icon at bounding box center [421, 38] width 15 height 15
click at [424, 38] on icon at bounding box center [421, 38] width 15 height 15
click at [477, 25] on div "Immanuel Alyeshmerni" at bounding box center [531, 38] width 180 height 32
click at [93, 366] on link "Students" at bounding box center [134, 363] width 268 height 61
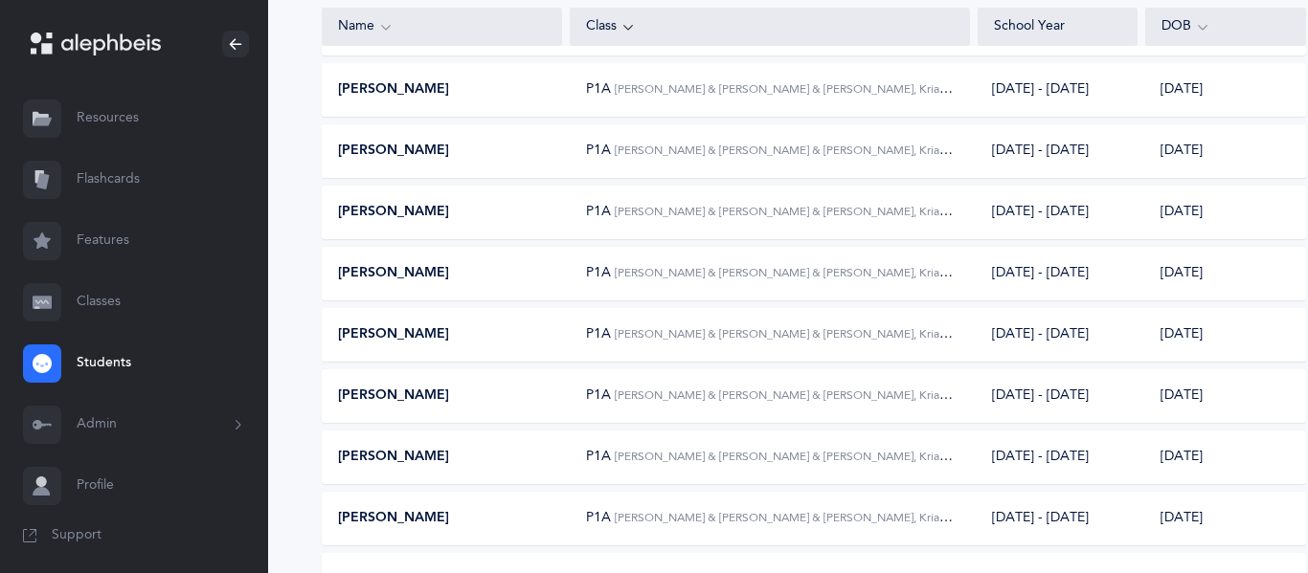
scroll to position [418, 0]
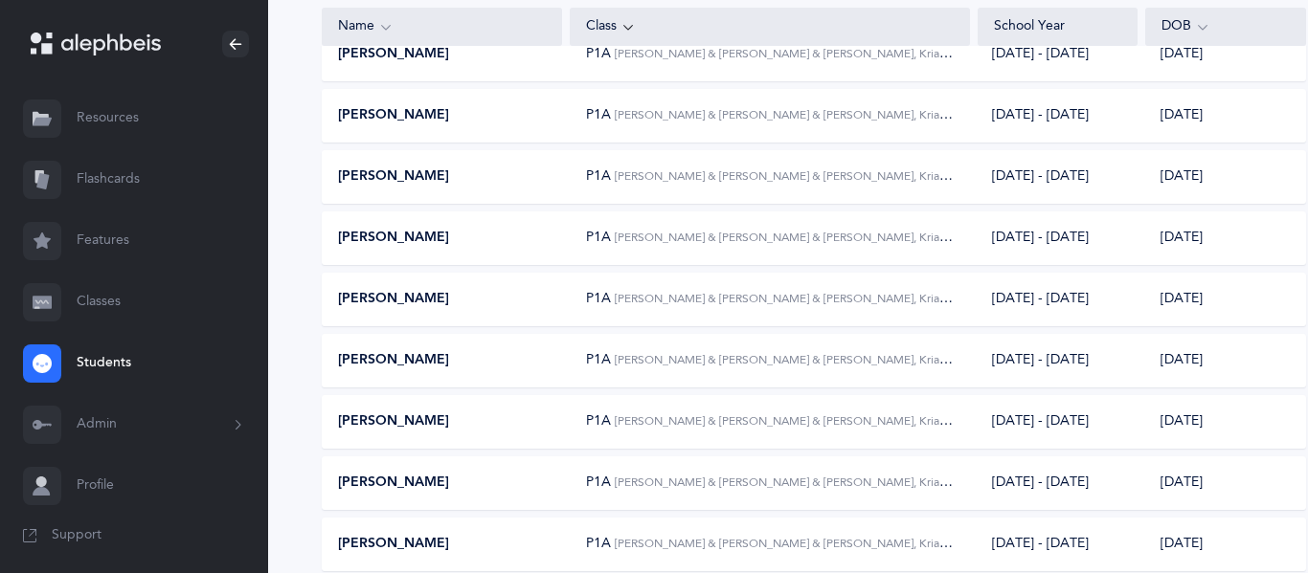
click at [97, 316] on link "Classes" at bounding box center [134, 302] width 268 height 61
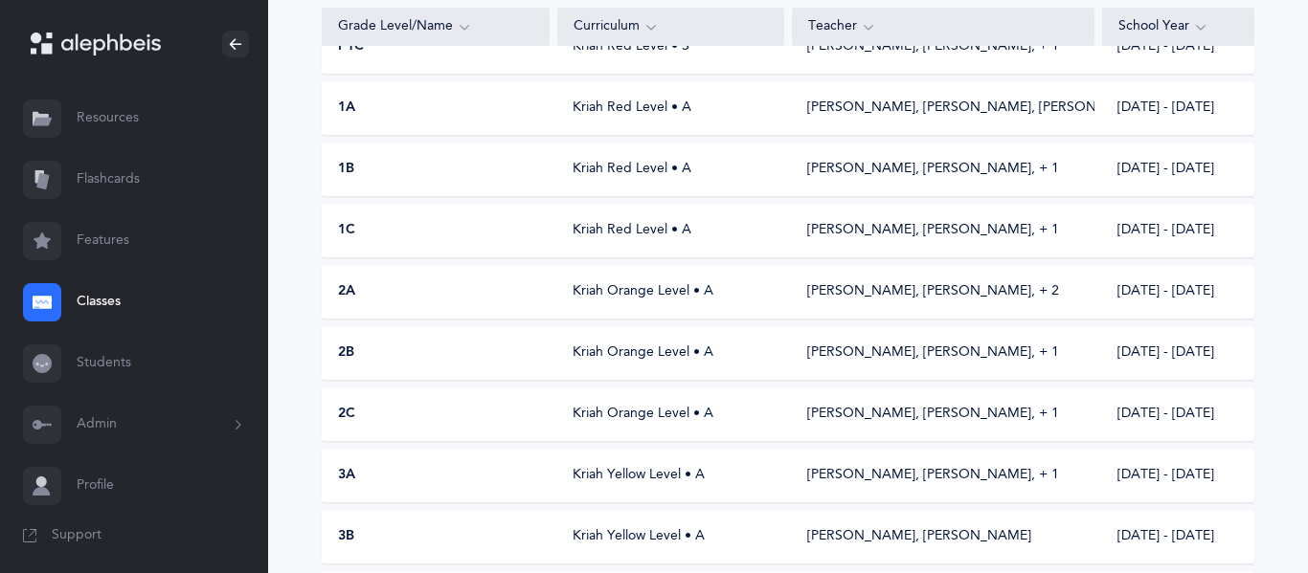
scroll to position [421, 0]
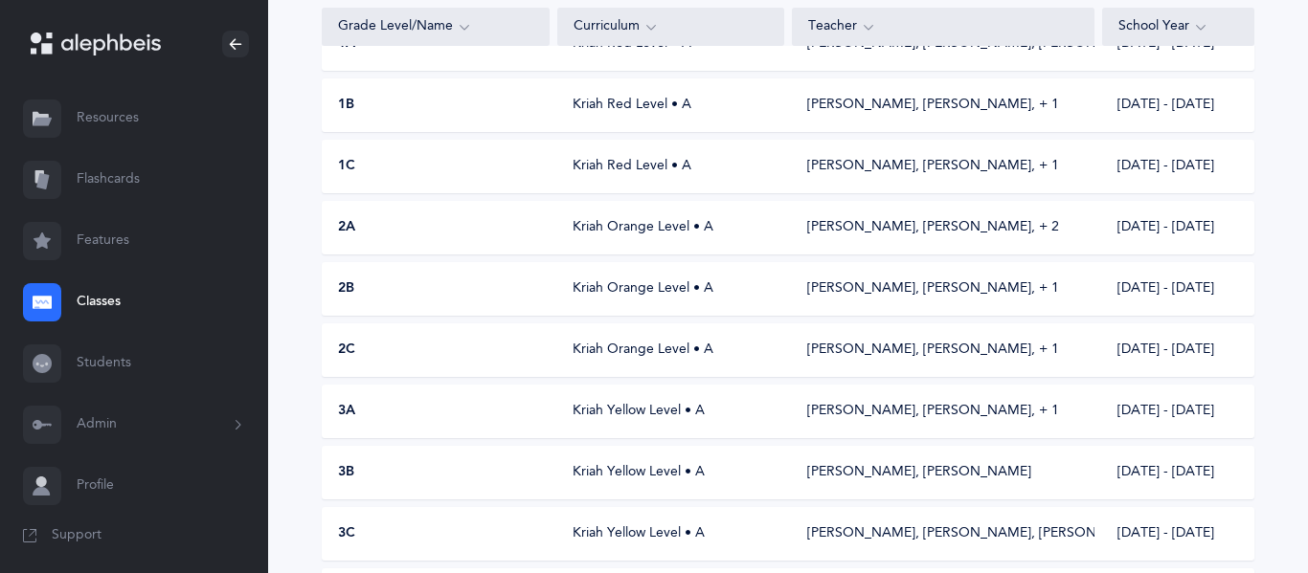
click at [367, 459] on div "3B Kriah Yellow Level • A Bayla Schwarzmer, Chevy Rubnitz 2025 - 2026" at bounding box center [788, 473] width 932 height 54
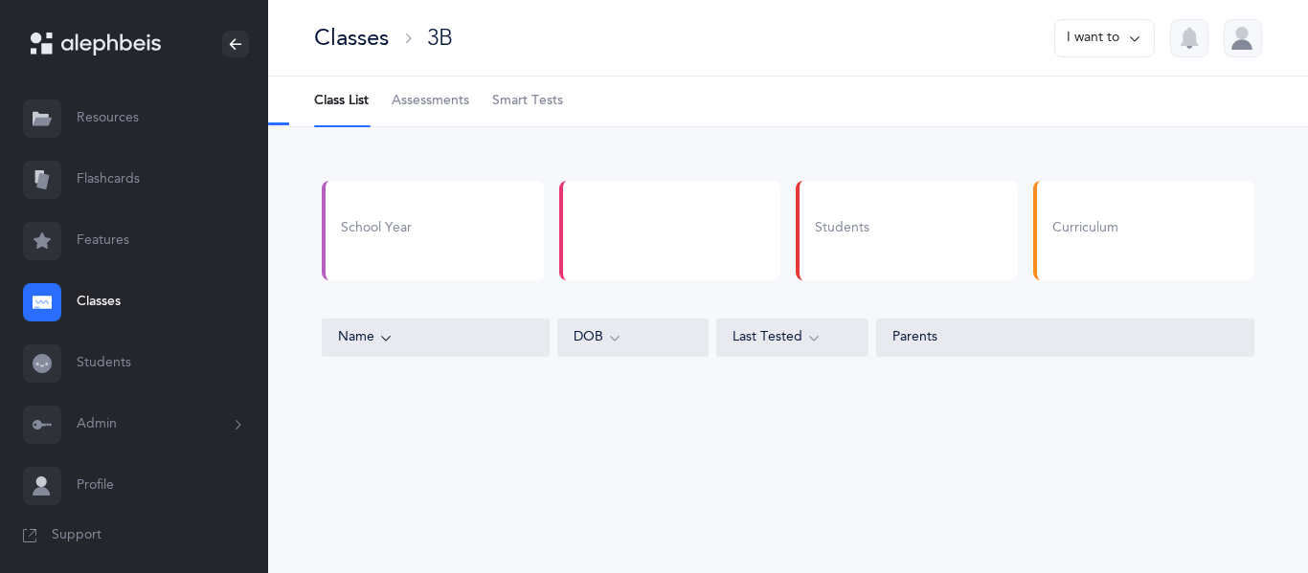
click at [367, 459] on div "Classes 3B I want to Class List Assessments Smart Tests School Year Students Cu…" at bounding box center [788, 286] width 1040 height 573
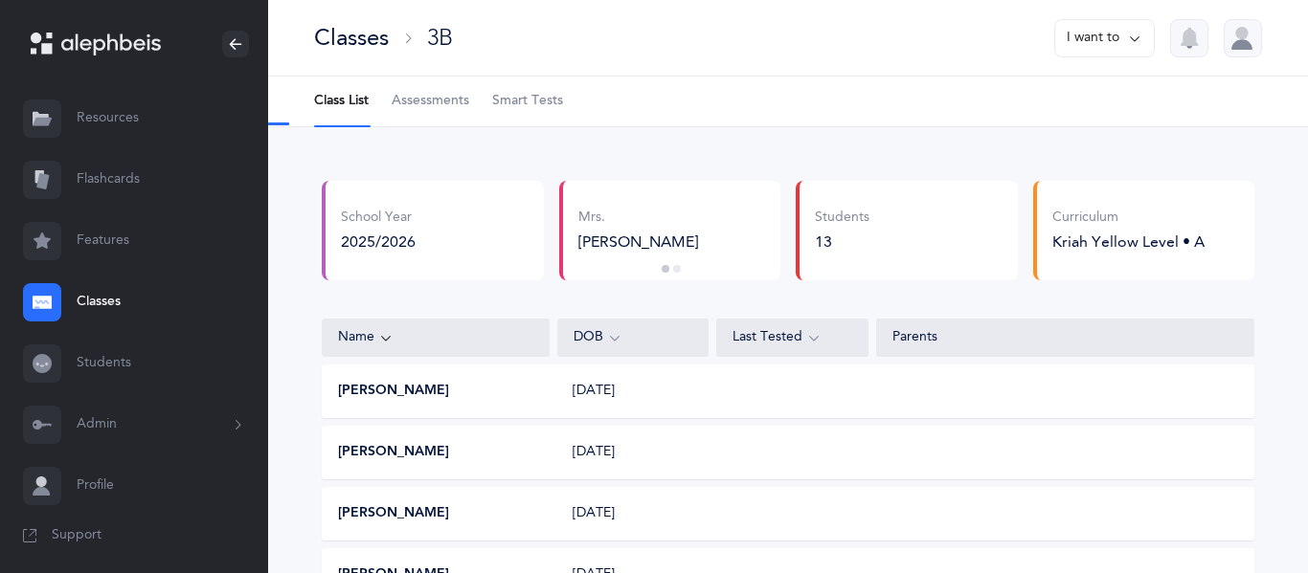
select select "9"
click at [462, 103] on span "Assessments" at bounding box center [431, 101] width 78 height 19
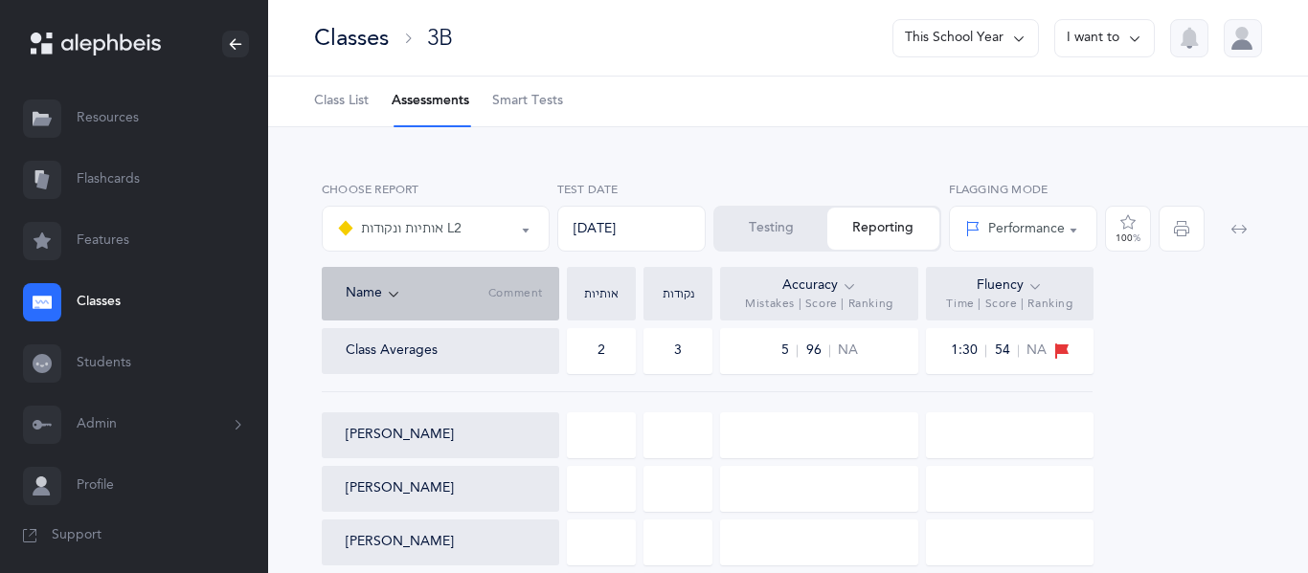
click at [603, 433] on div at bounding box center [601, 436] width 69 height 46
click at [606, 422] on div at bounding box center [601, 436] width 69 height 46
click at [604, 433] on div at bounding box center [601, 436] width 69 height 46
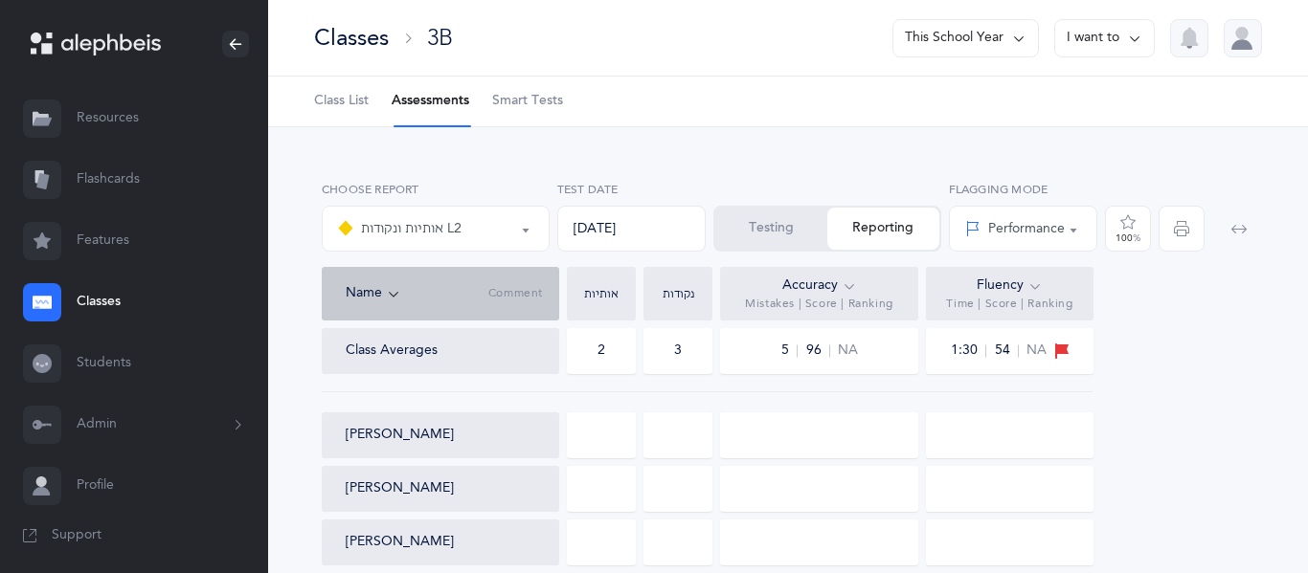
click at [604, 433] on div at bounding box center [601, 436] width 69 height 46
click at [607, 436] on div at bounding box center [601, 436] width 69 height 46
click at [669, 436] on div at bounding box center [677, 436] width 69 height 46
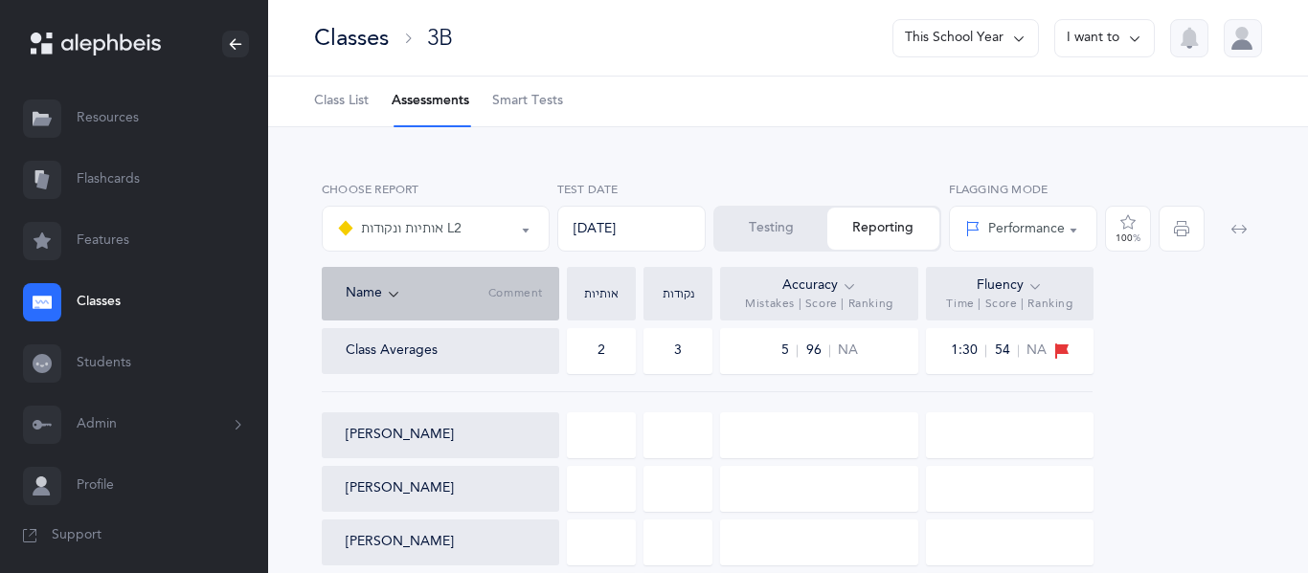
click at [634, 429] on div at bounding box center [601, 436] width 69 height 46
click at [621, 435] on div at bounding box center [601, 436] width 69 height 46
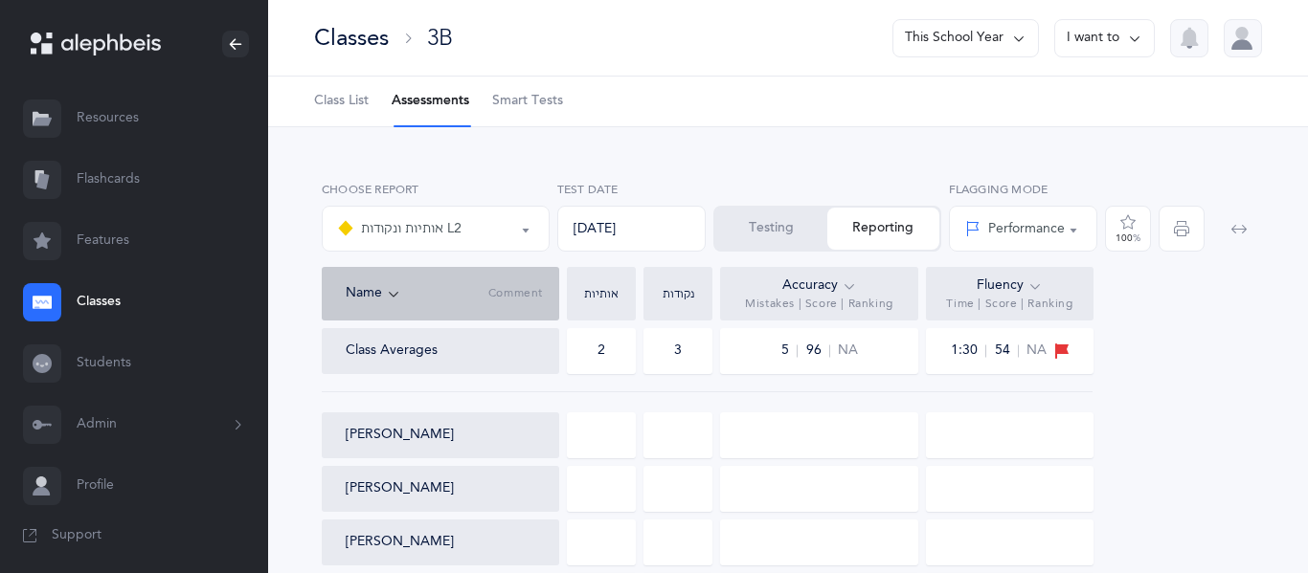
click at [814, 441] on div at bounding box center [819, 436] width 198 height 46
click at [603, 299] on div "אותיות" at bounding box center [600, 293] width 59 height 11
click at [596, 429] on div at bounding box center [601, 436] width 69 height 46
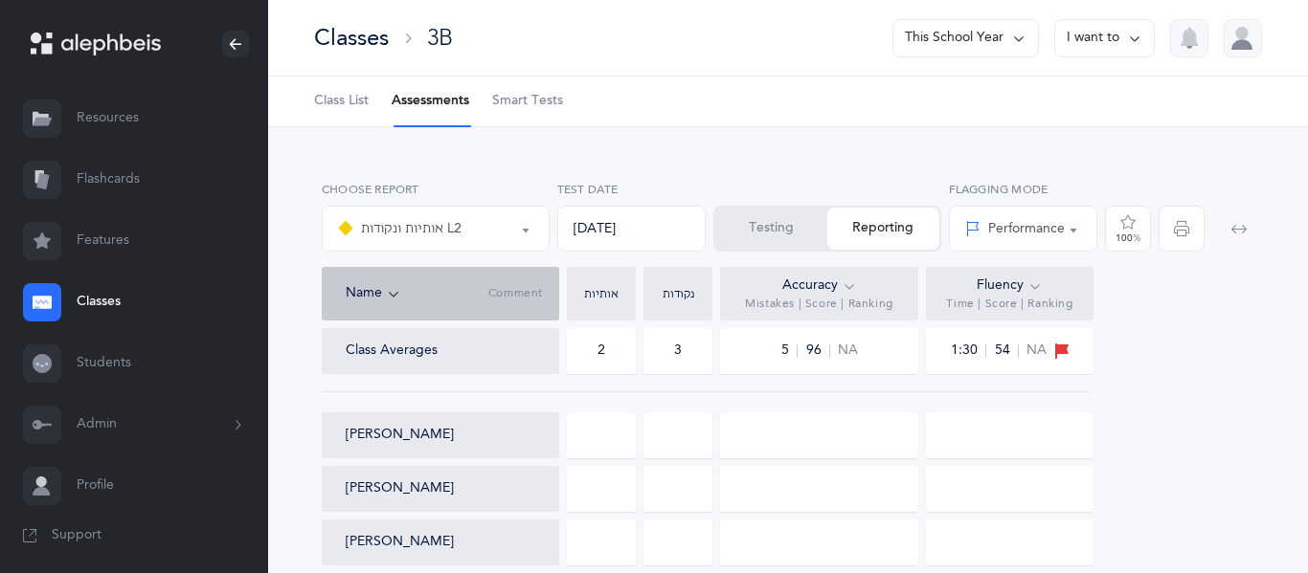
click at [611, 445] on div at bounding box center [601, 436] width 69 height 46
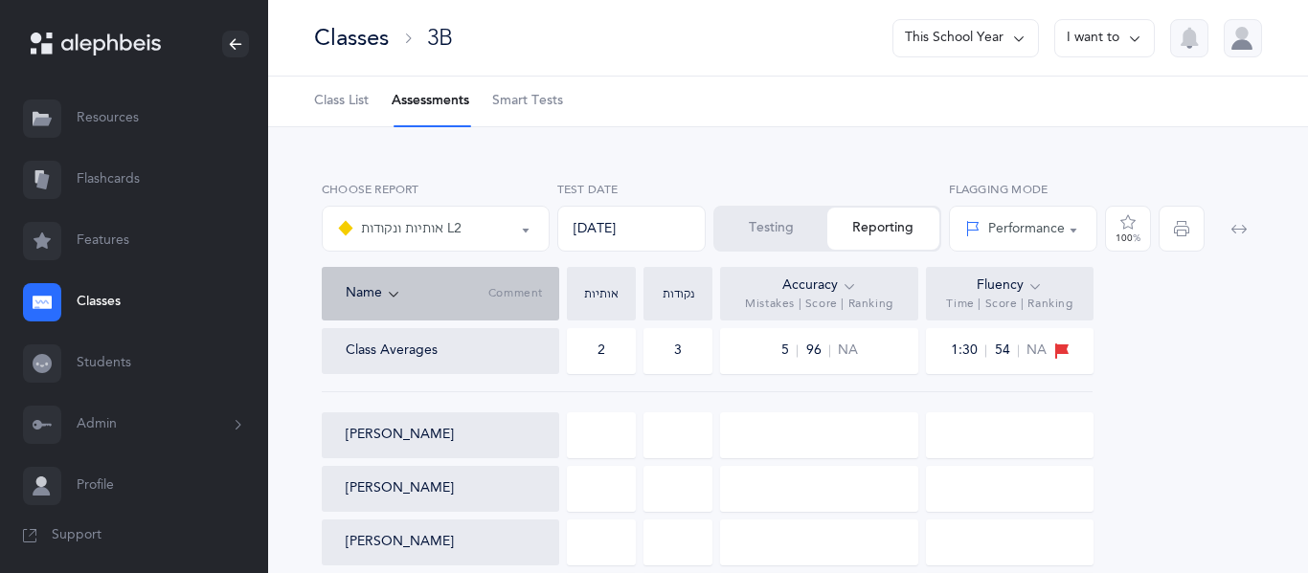
click at [611, 445] on div at bounding box center [601, 436] width 69 height 46
click at [602, 418] on div at bounding box center [601, 436] width 69 height 46
click at [612, 436] on div at bounding box center [601, 436] width 69 height 46
click at [672, 231] on div "09/09/2025" at bounding box center [631, 229] width 149 height 46
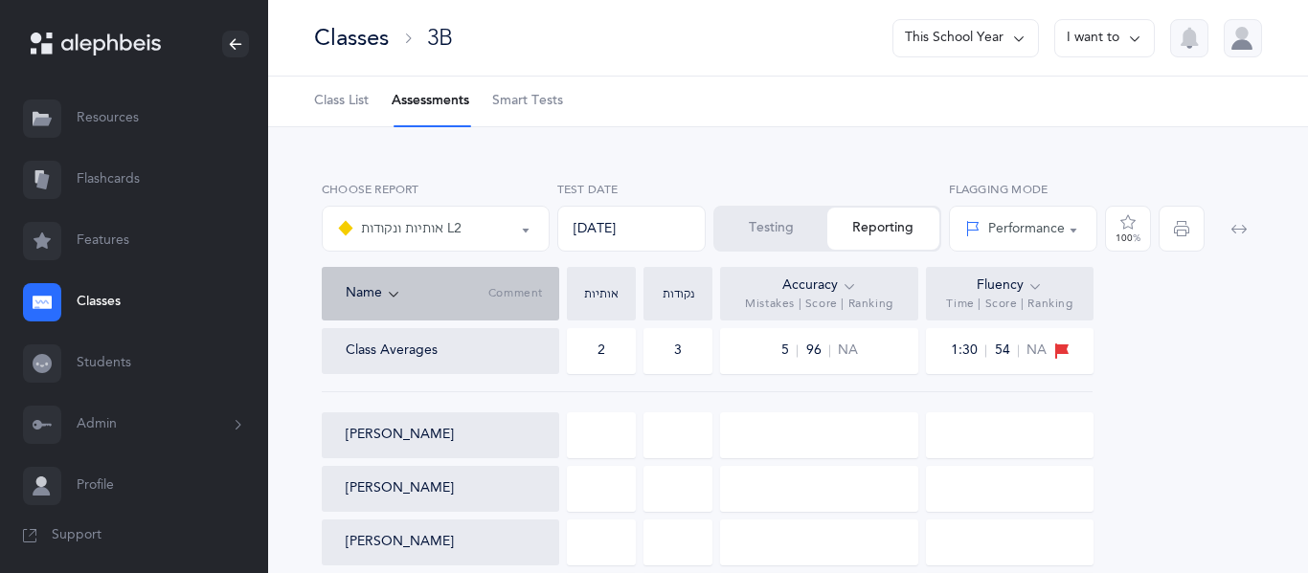
click at [609, 330] on div "2" at bounding box center [601, 351] width 69 height 46
click at [657, 348] on div "3" at bounding box center [677, 351] width 69 height 46
click at [598, 422] on div at bounding box center [601, 436] width 69 height 46
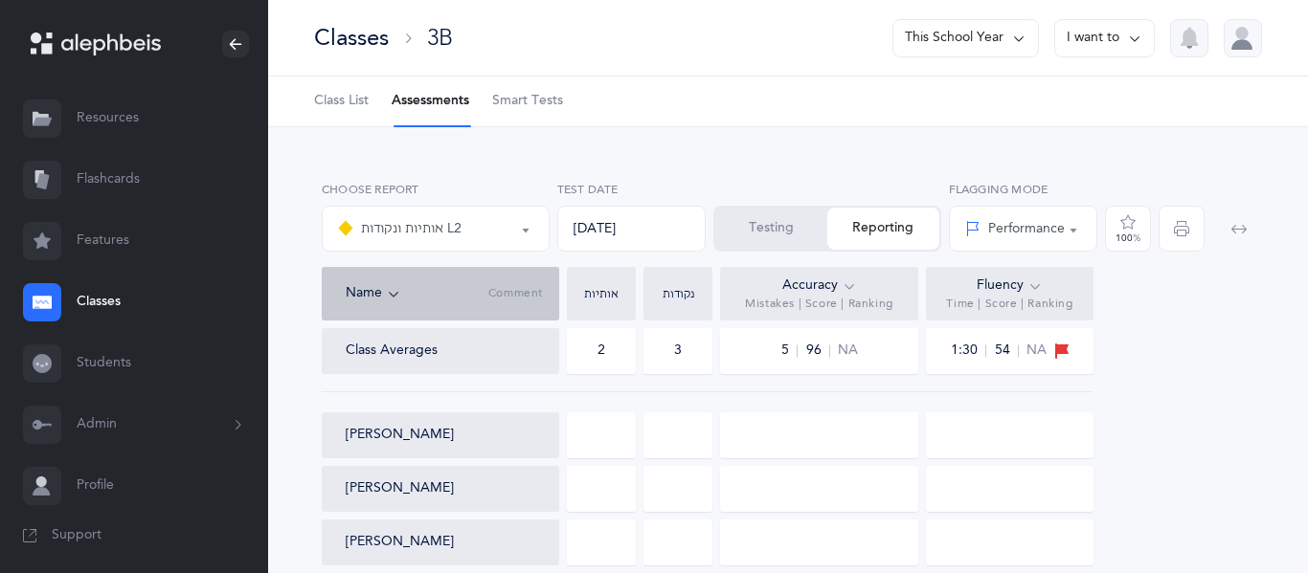
click at [598, 422] on div at bounding box center [601, 436] width 69 height 46
click at [652, 440] on div at bounding box center [677, 436] width 69 height 46
click at [600, 445] on div at bounding box center [601, 436] width 69 height 46
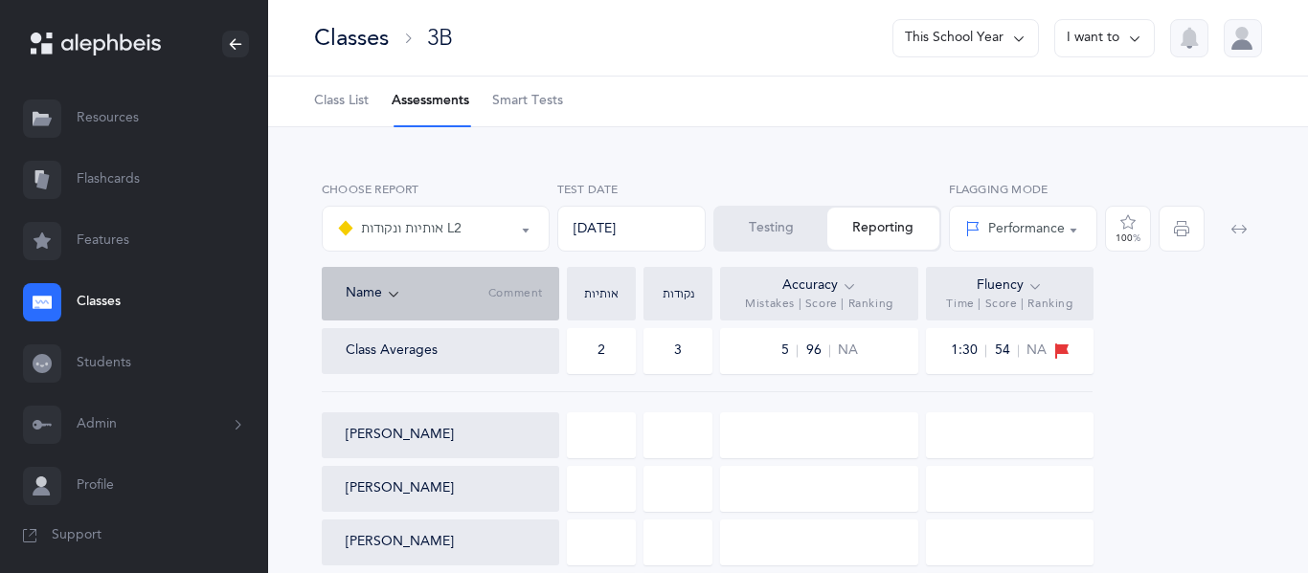
click at [600, 445] on div at bounding box center [601, 436] width 69 height 46
click at [514, 439] on div "[PERSON_NAME]" at bounding box center [448, 435] width 205 height 19
click at [400, 429] on button "[PERSON_NAME]" at bounding box center [400, 435] width 108 height 19
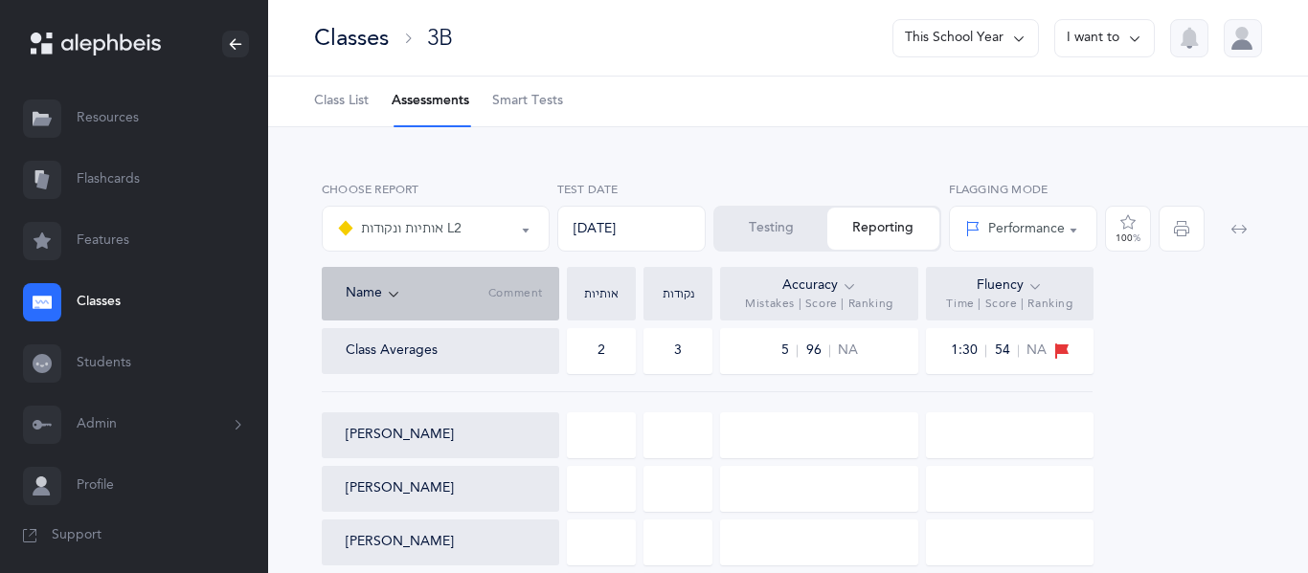
click at [592, 342] on div "2" at bounding box center [601, 351] width 69 height 46
click at [619, 455] on div at bounding box center [601, 436] width 69 height 46
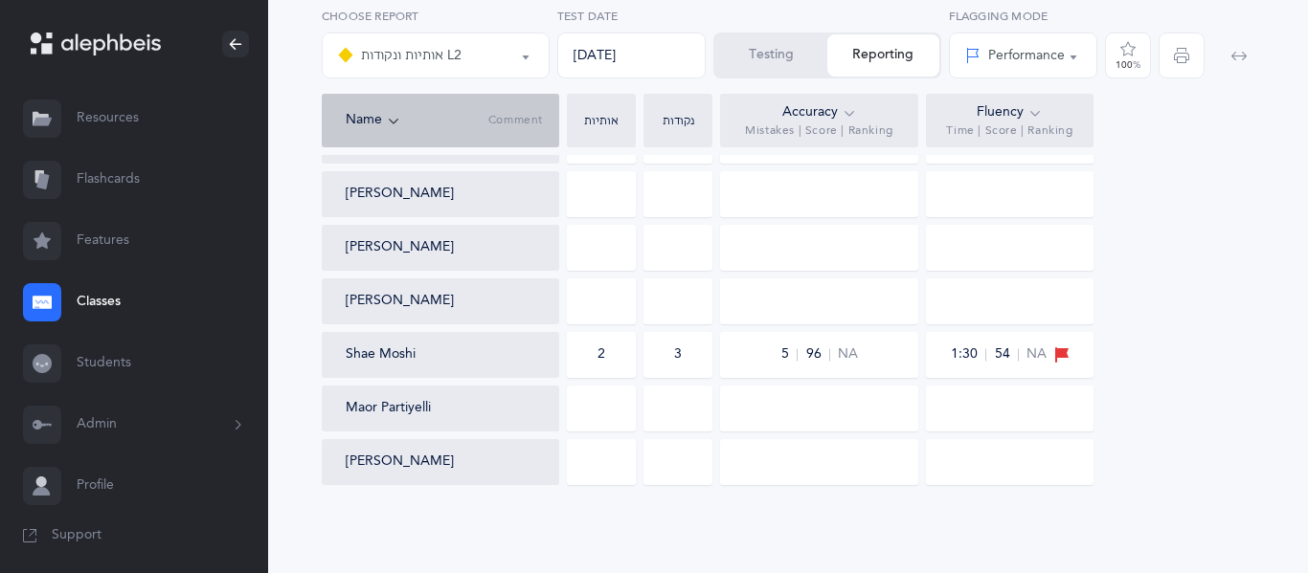
scroll to position [620, 0]
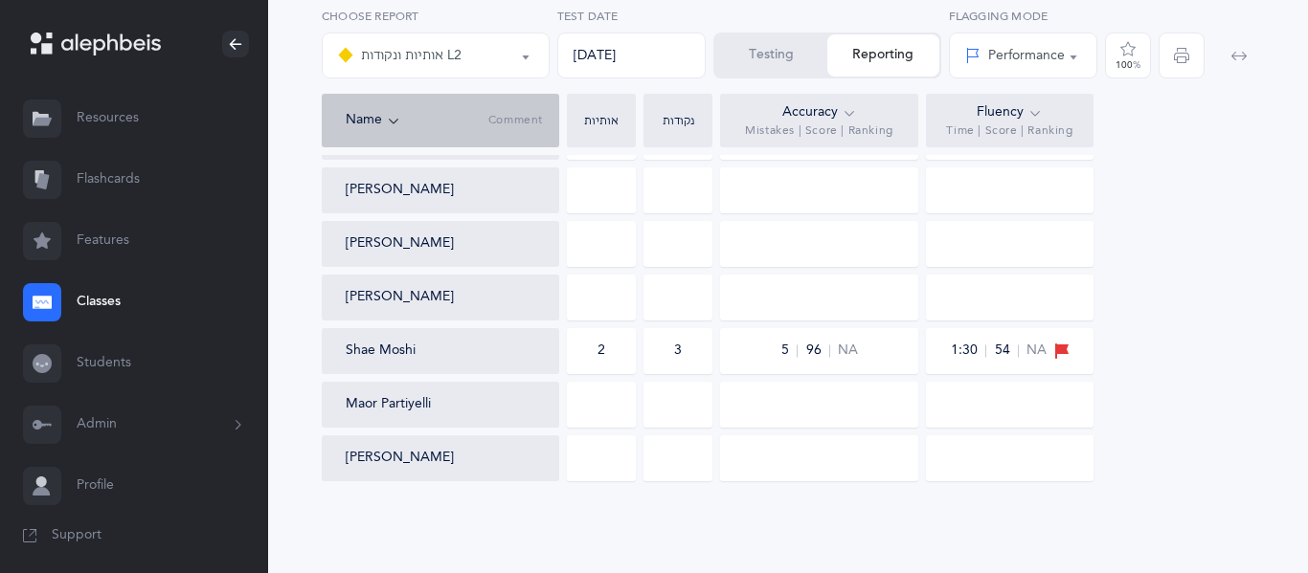
click at [619, 400] on div at bounding box center [601, 405] width 69 height 46
click at [619, 109] on div "אותיות" at bounding box center [601, 121] width 69 height 54
click at [617, 110] on div "אותיות" at bounding box center [601, 121] width 69 height 54
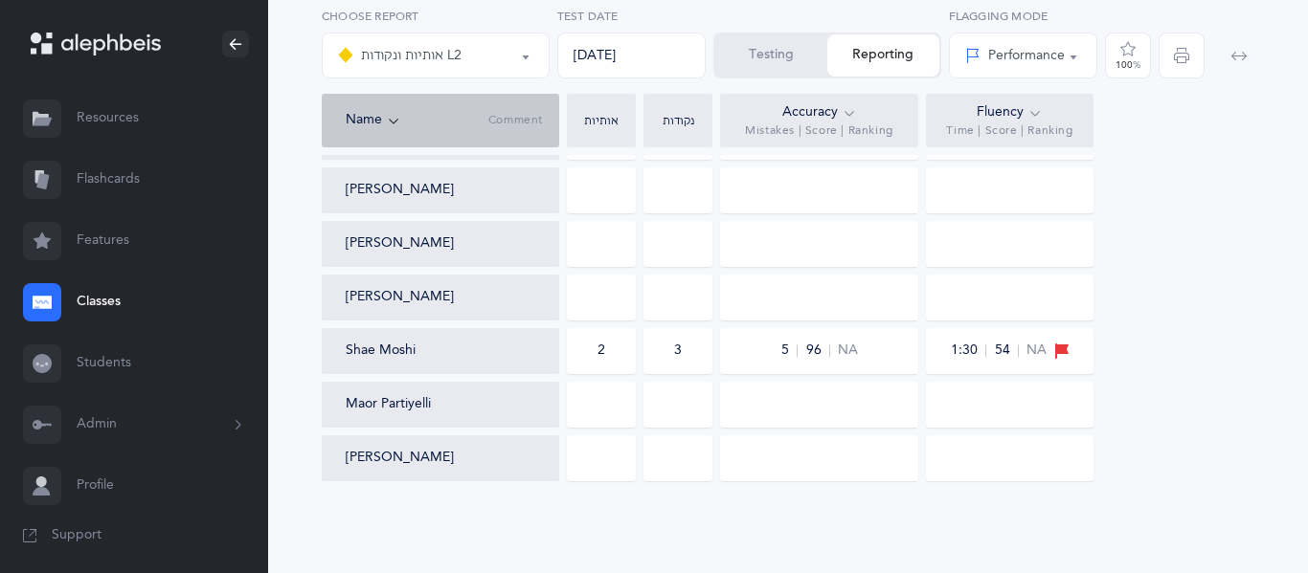
click at [787, 42] on button "Testing" at bounding box center [771, 55] width 112 height 42
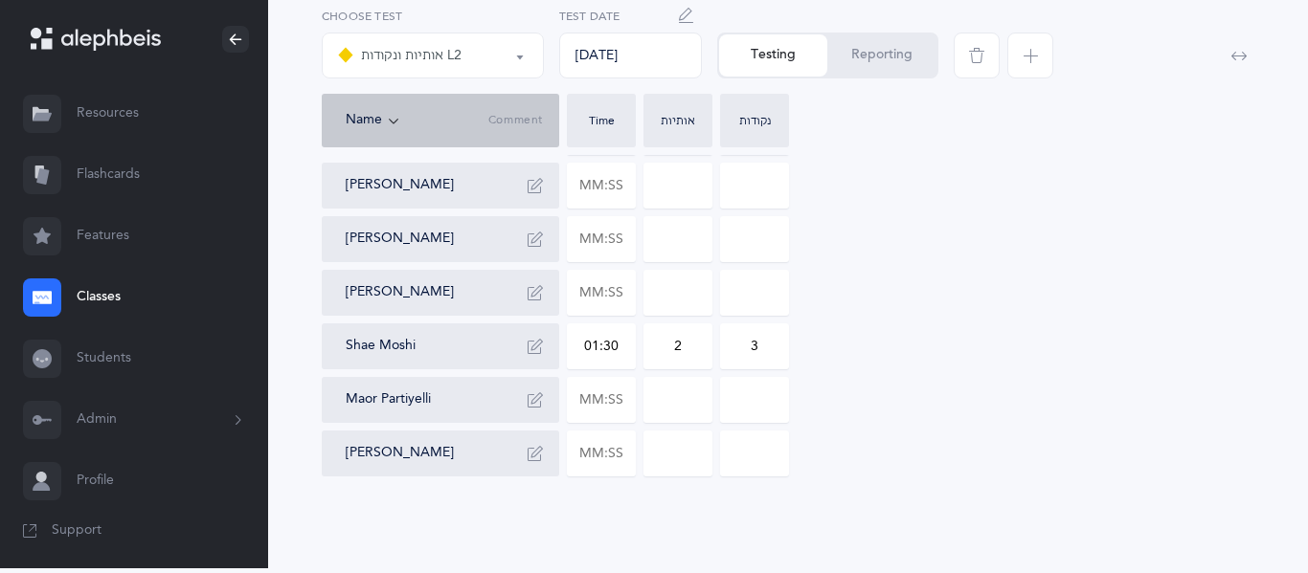
scroll to position [536, 0]
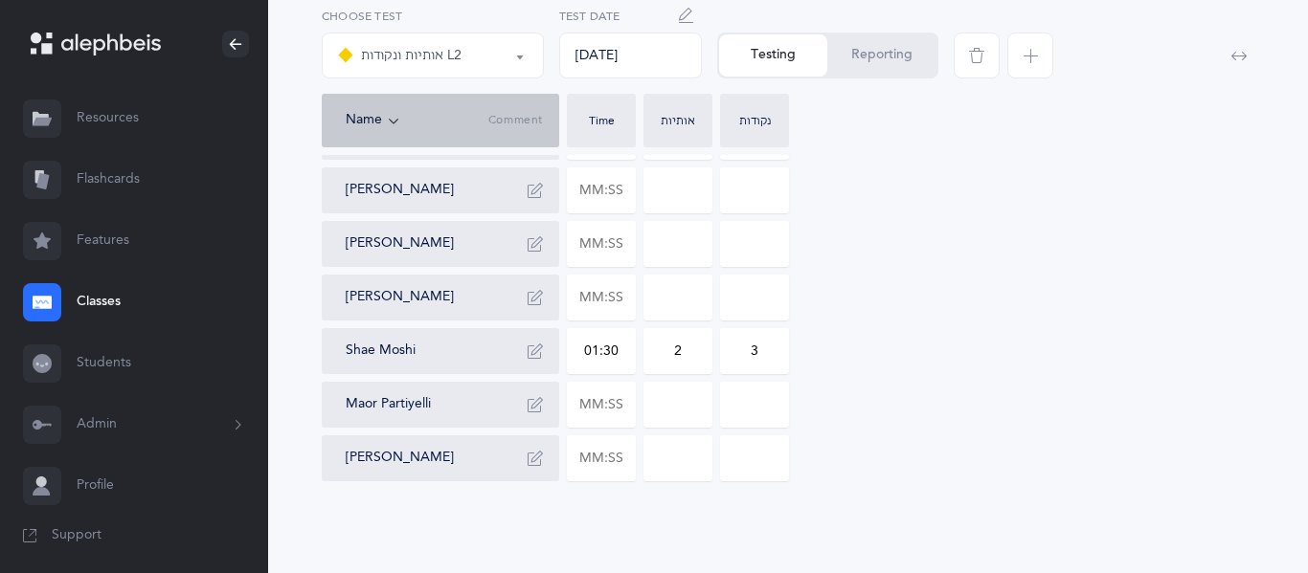
click at [679, 298] on input at bounding box center [677, 298] width 67 height 44
click at [678, 168] on input at bounding box center [677, 190] width 67 height 44
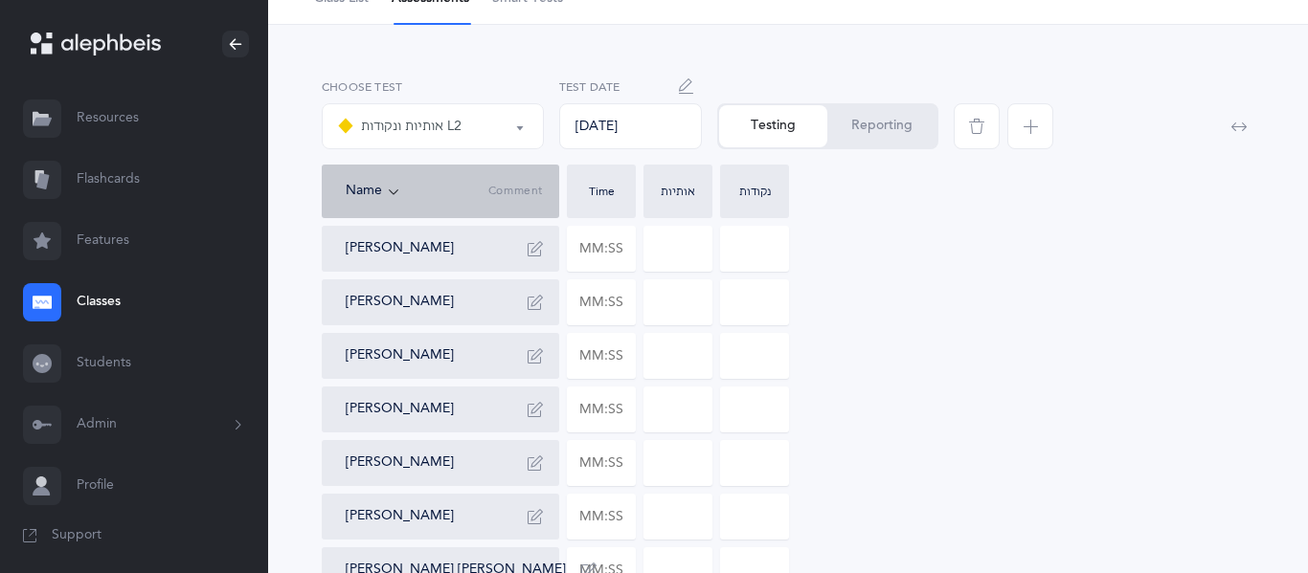
scroll to position [101, 0]
click at [678, 263] on input at bounding box center [677, 251] width 67 height 44
type input "0"
type input "1"
click at [772, 248] on input at bounding box center [754, 251] width 67 height 44
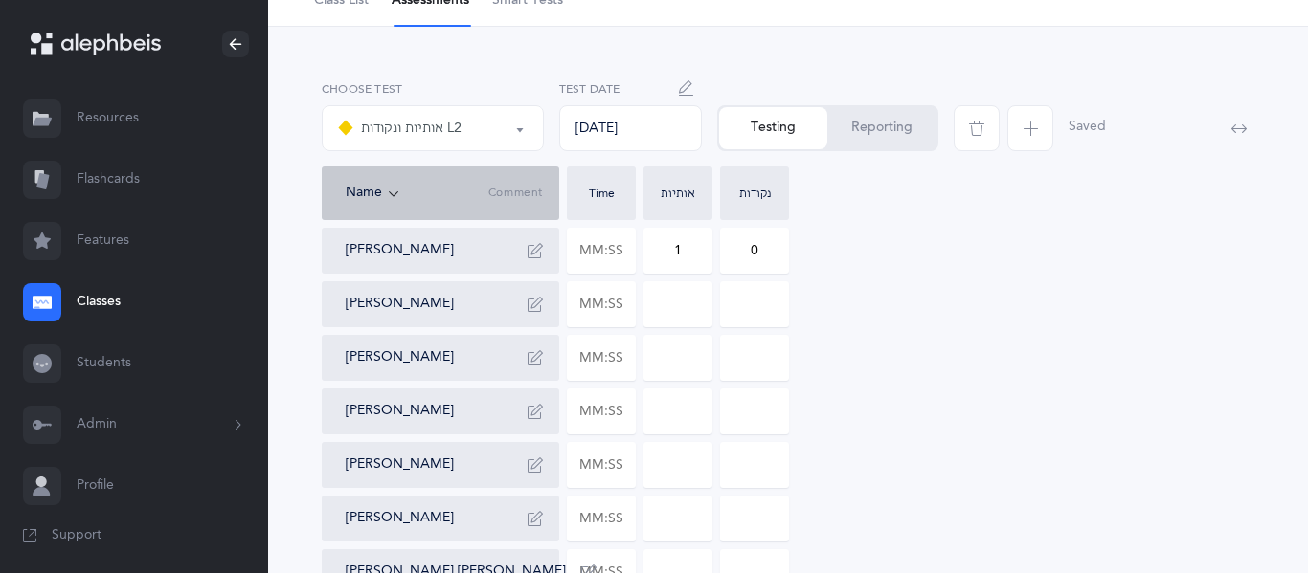
type input "0"
click at [669, 306] on input at bounding box center [677, 304] width 67 height 44
type input "2"
click at [730, 307] on input at bounding box center [754, 304] width 67 height 44
type input "1"
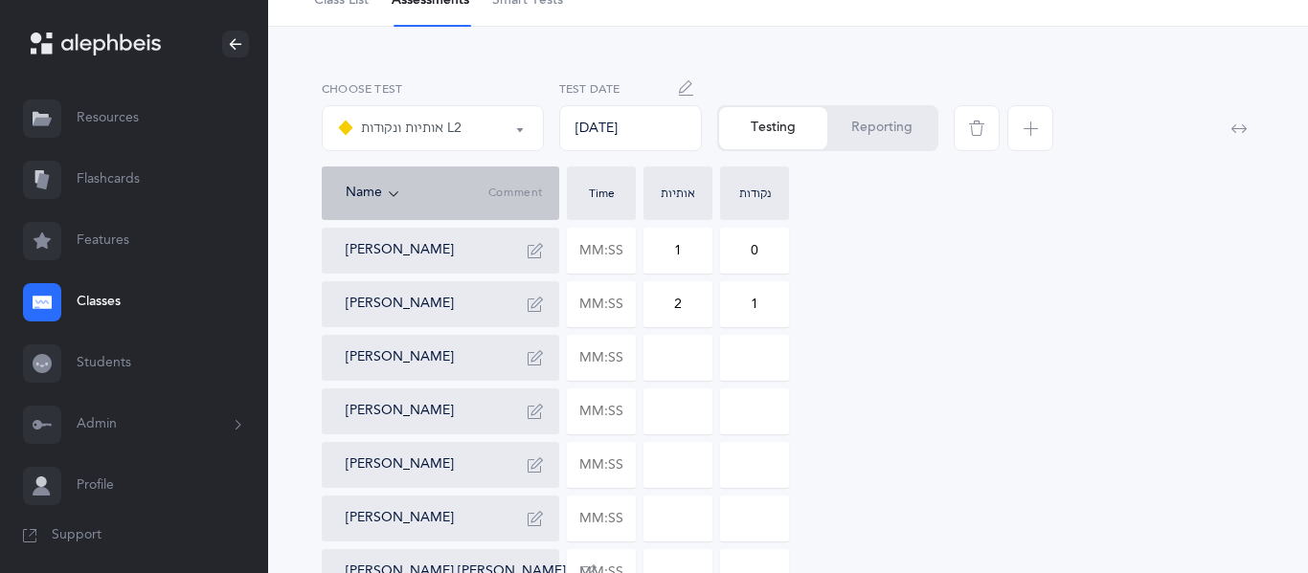
click at [683, 358] on input at bounding box center [677, 358] width 67 height 44
type input "2"
click at [734, 361] on input at bounding box center [754, 358] width 67 height 44
type input "2"
click at [537, 353] on icon "button" at bounding box center [534, 357] width 15 height 15
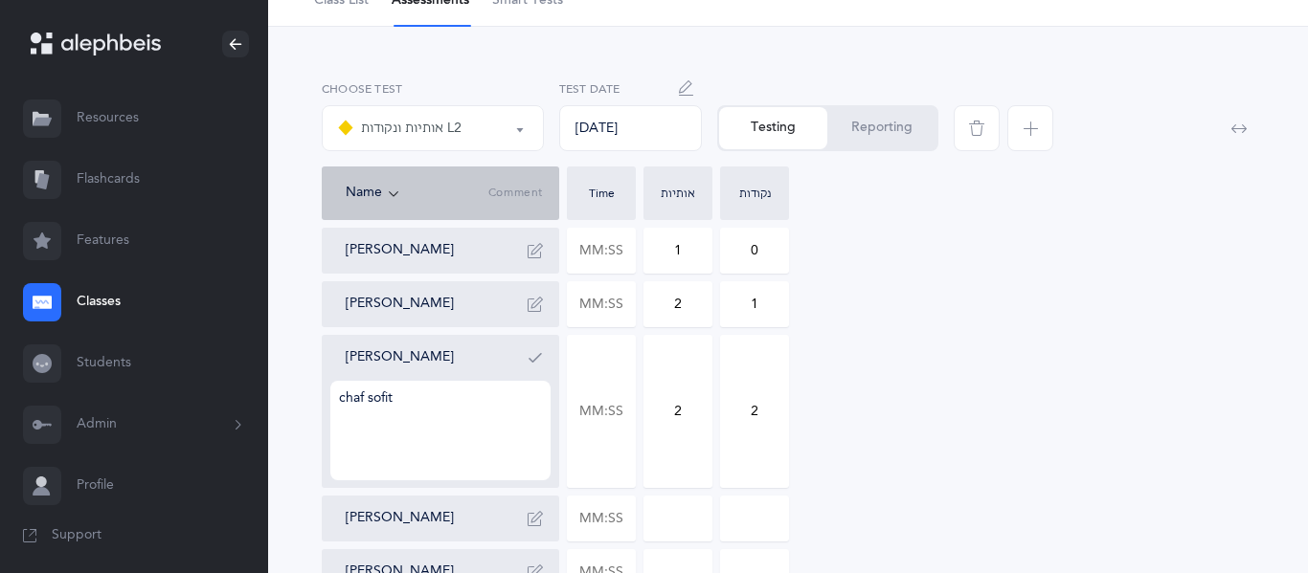
type textarea "chaf sofit"
click at [667, 526] on input at bounding box center [677, 519] width 67 height 44
click at [530, 352] on icon "button" at bounding box center [534, 357] width 15 height 15
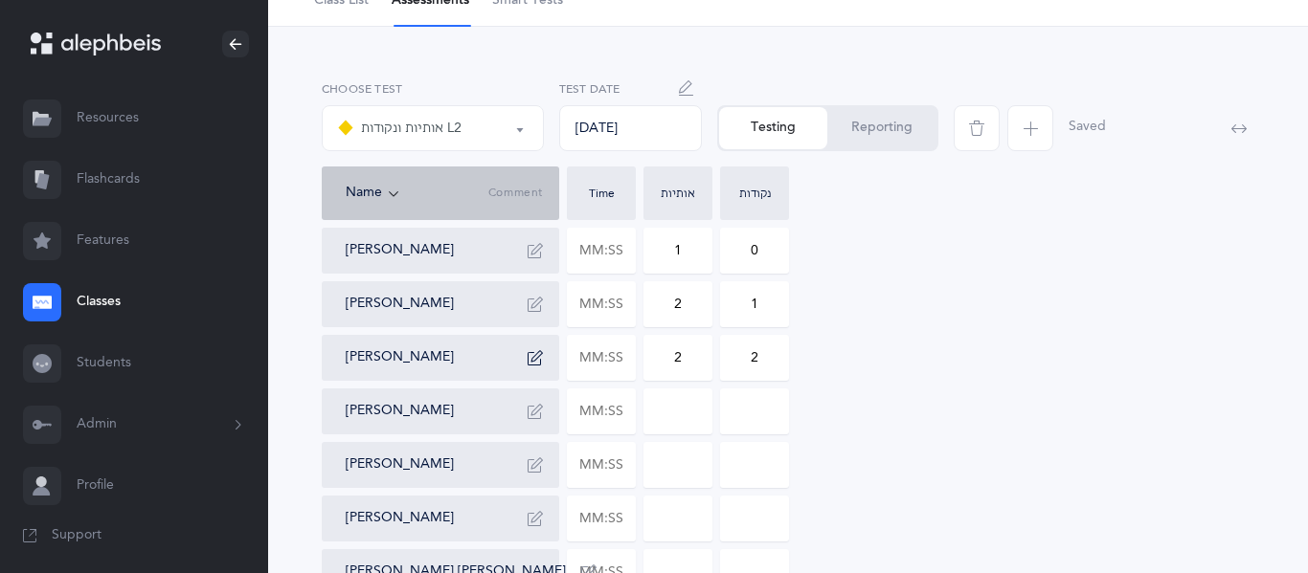
click at [660, 414] on input at bounding box center [677, 412] width 67 height 44
type input "3"
click at [769, 404] on input at bounding box center [754, 412] width 67 height 44
type input "1"
click at [682, 464] on input at bounding box center [677, 465] width 67 height 44
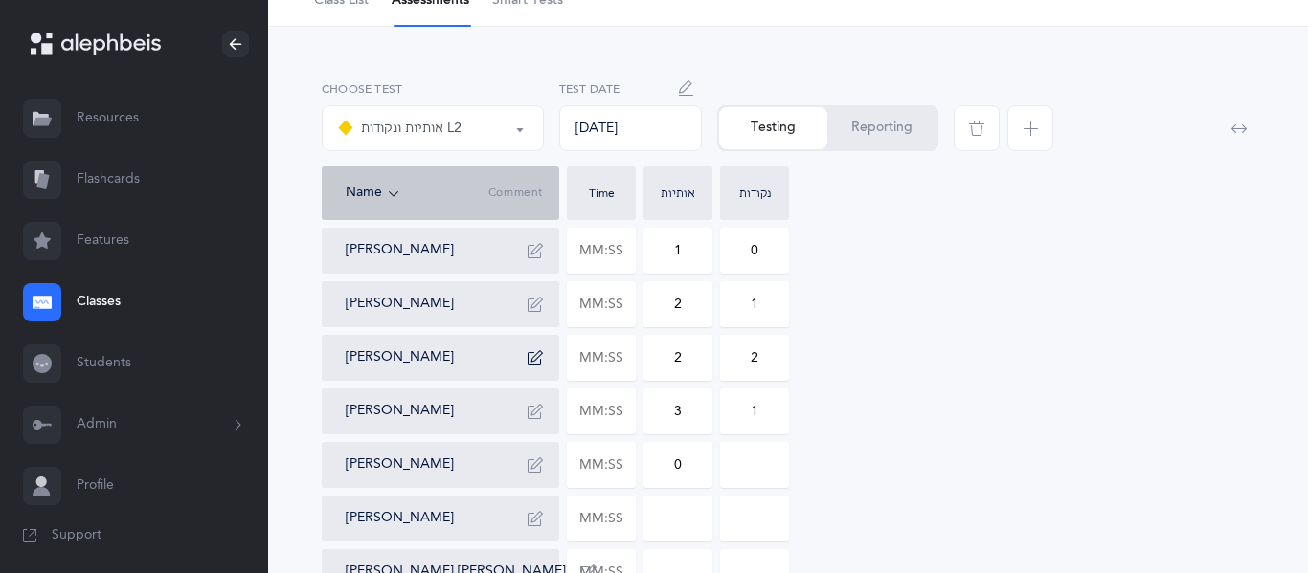
type input "0"
click at [753, 459] on input at bounding box center [754, 465] width 67 height 44
type input "0"
click at [668, 519] on input at bounding box center [677, 519] width 67 height 44
type input "0"
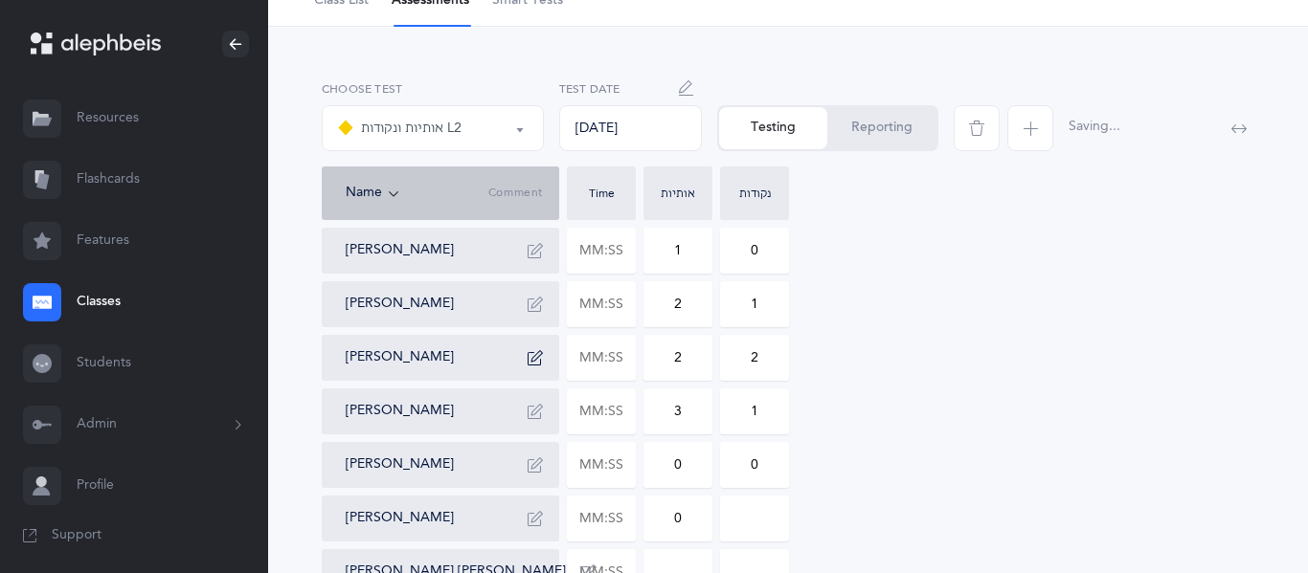
click at [744, 508] on input at bounding box center [754, 519] width 67 height 44
type input "0"
click at [657, 561] on input at bounding box center [677, 572] width 67 height 44
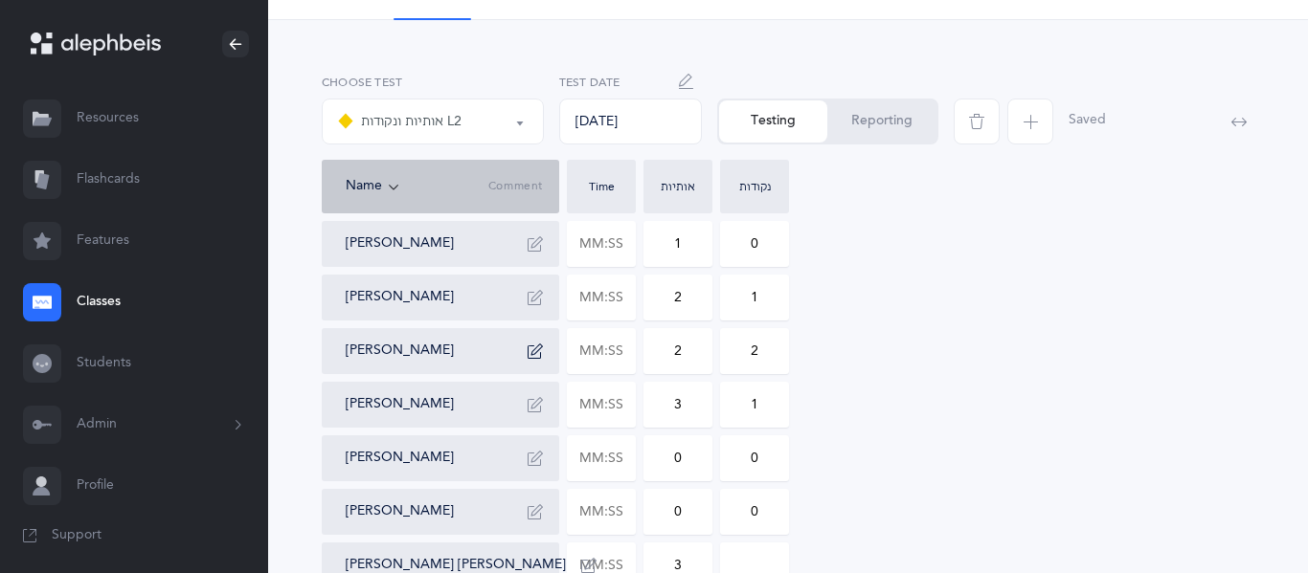
type input "3"
click at [768, 564] on input at bounding box center [754, 566] width 67 height 44
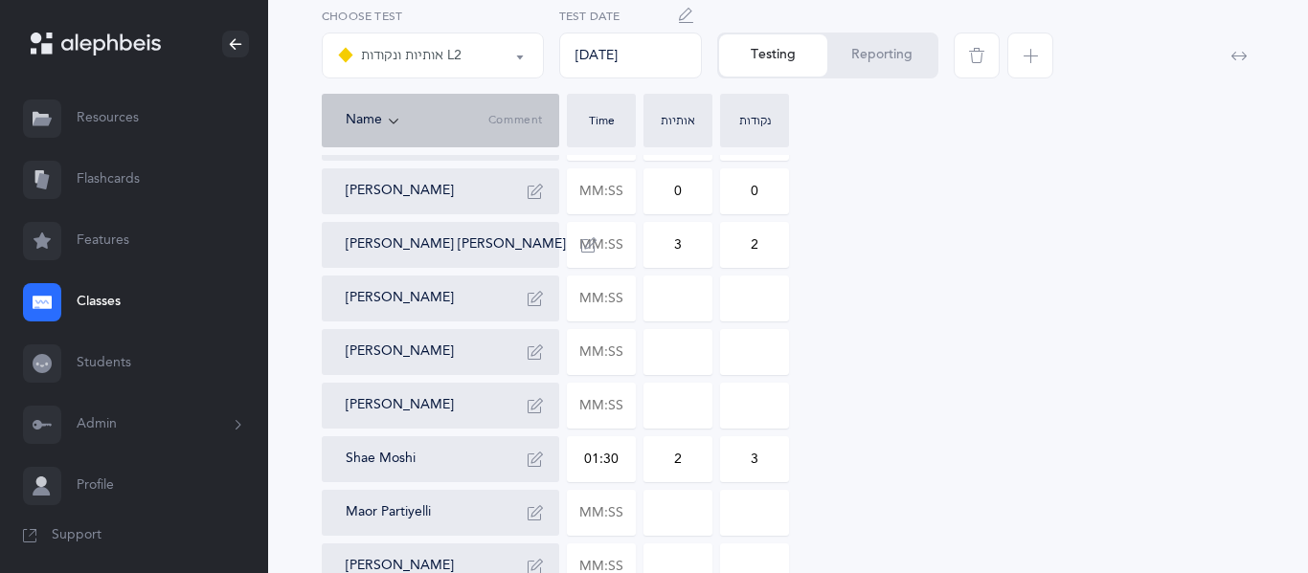
scroll to position [430, 0]
type input "2"
click at [695, 285] on input at bounding box center [677, 297] width 67 height 44
type input "2"
click at [754, 300] on input at bounding box center [754, 297] width 67 height 44
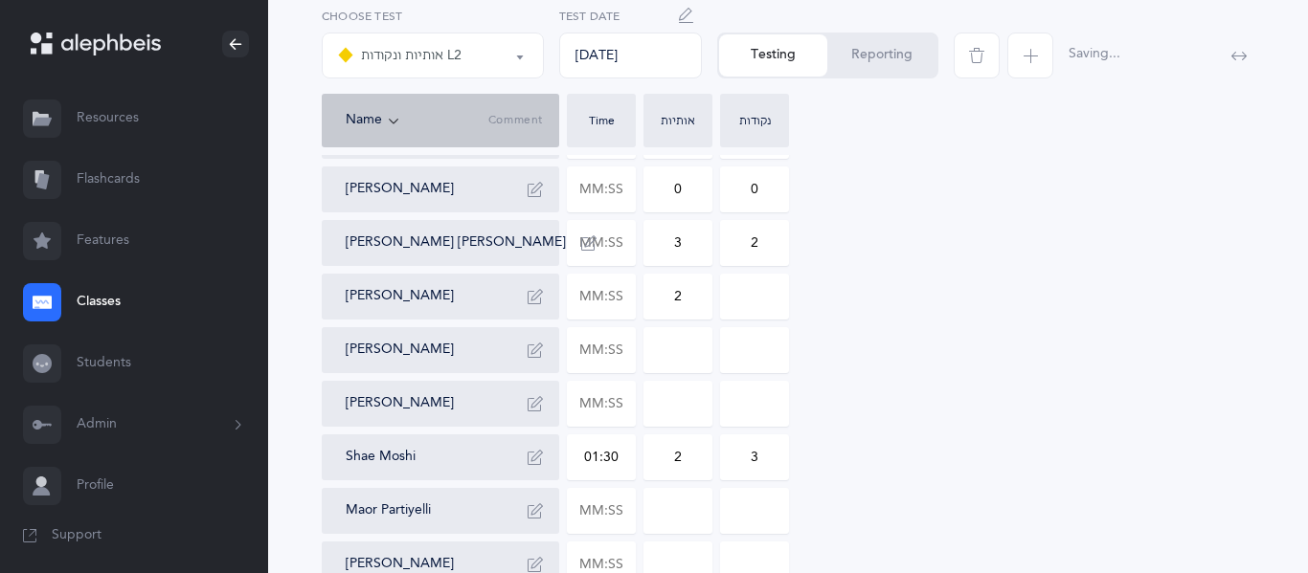
type input "3"
type input "2"
click at [529, 297] on icon "button" at bounding box center [534, 296] width 15 height 15
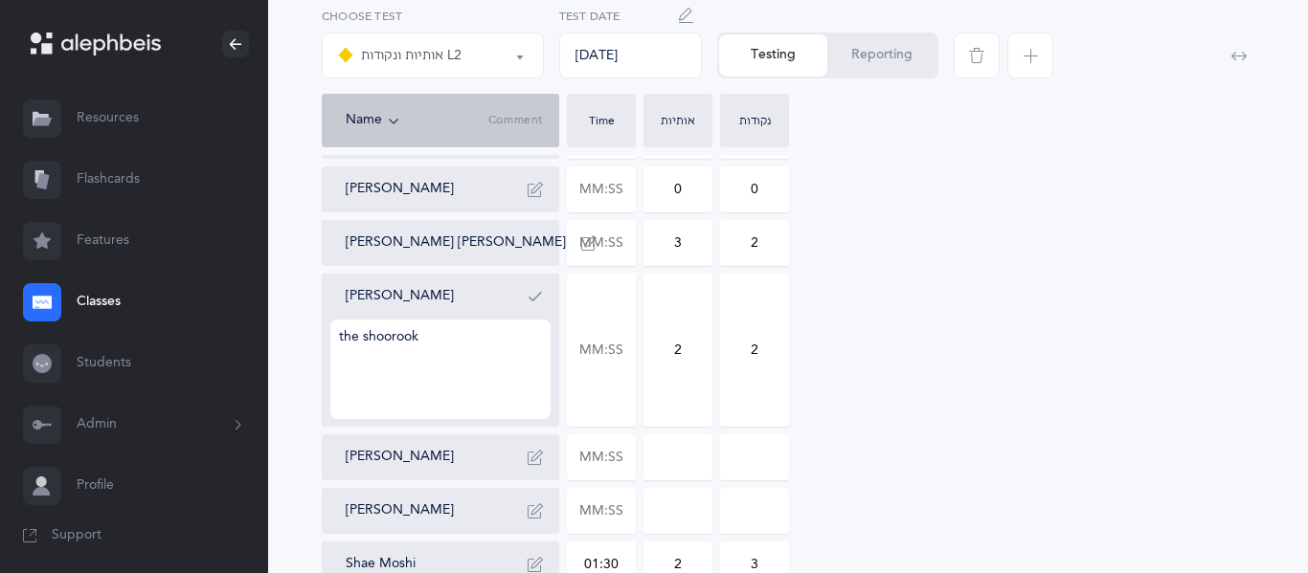
type textarea "the shoorook"
click at [689, 469] on input at bounding box center [677, 458] width 67 height 44
click at [528, 304] on button "button" at bounding box center [535, 296] width 31 height 31
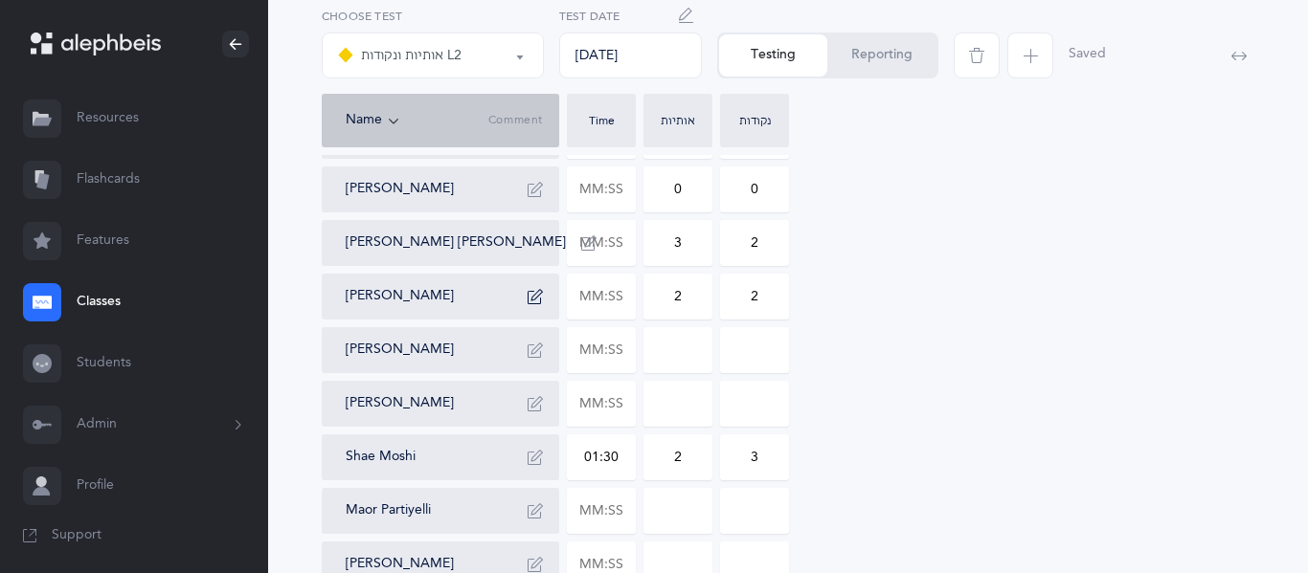
click at [662, 346] on input at bounding box center [677, 350] width 67 height 44
type input "2"
click at [738, 349] on input at bounding box center [754, 350] width 67 height 44
type input "5"
click at [679, 394] on input at bounding box center [677, 404] width 67 height 44
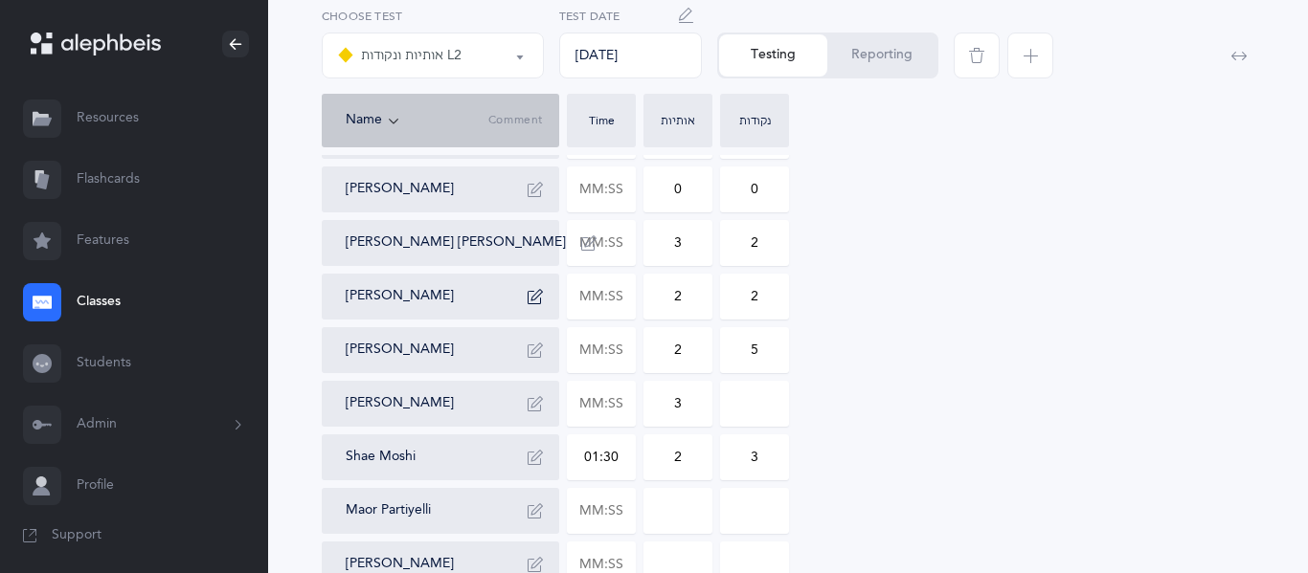
type input "3"
click at [753, 415] on input at bounding box center [754, 404] width 67 height 44
type input "0"
click at [532, 406] on icon "button" at bounding box center [534, 403] width 15 height 15
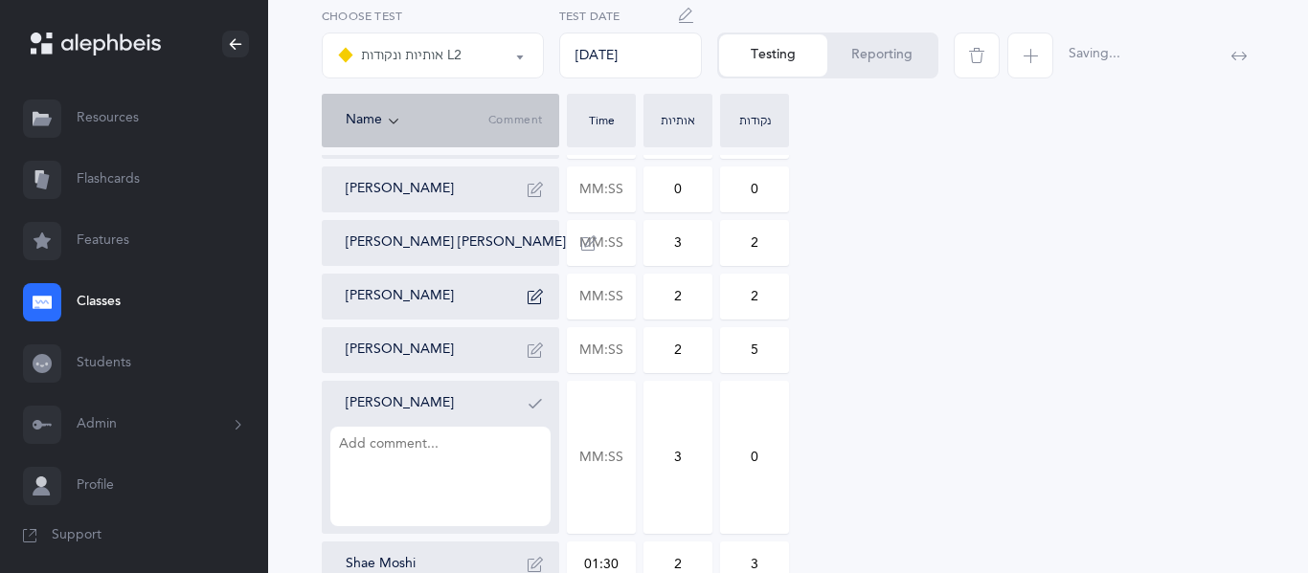
click at [435, 454] on textarea at bounding box center [440, 477] width 220 height 100
type textarea "confused if the letter had a dot in middle"
click at [529, 405] on icon "button" at bounding box center [534, 403] width 15 height 15
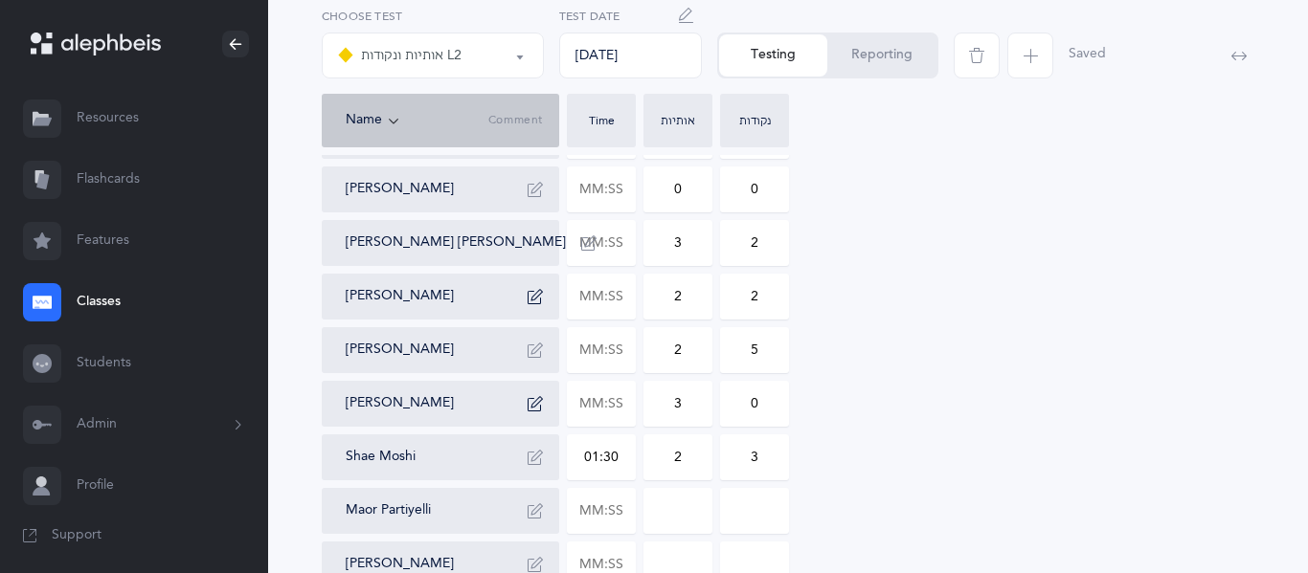
click at [673, 513] on input at bounding box center [677, 511] width 67 height 44
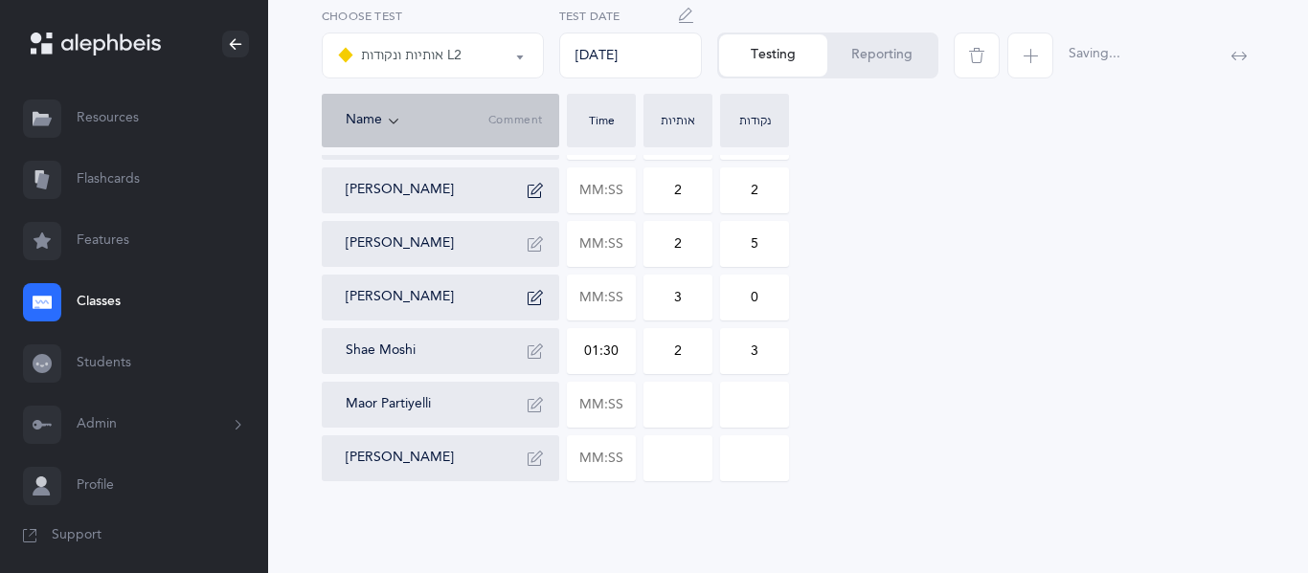
drag, startPoint x: 670, startPoint y: 350, endPoint x: 682, endPoint y: 354, distance: 12.1
click at [682, 354] on input "2" at bounding box center [677, 351] width 67 height 44
type input "3"
drag, startPoint x: 746, startPoint y: 354, endPoint x: 760, endPoint y: 358, distance: 14.9
click at [760, 358] on input "3" at bounding box center [754, 351] width 67 height 44
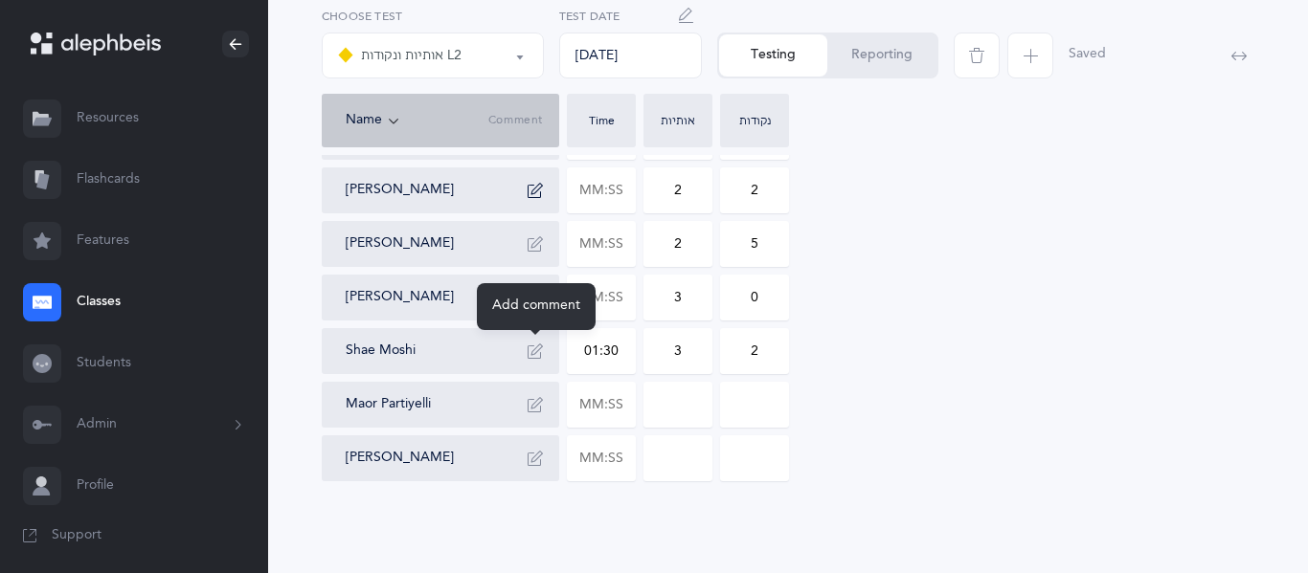
type input "2"
click at [524, 347] on button "button" at bounding box center [535, 351] width 31 height 31
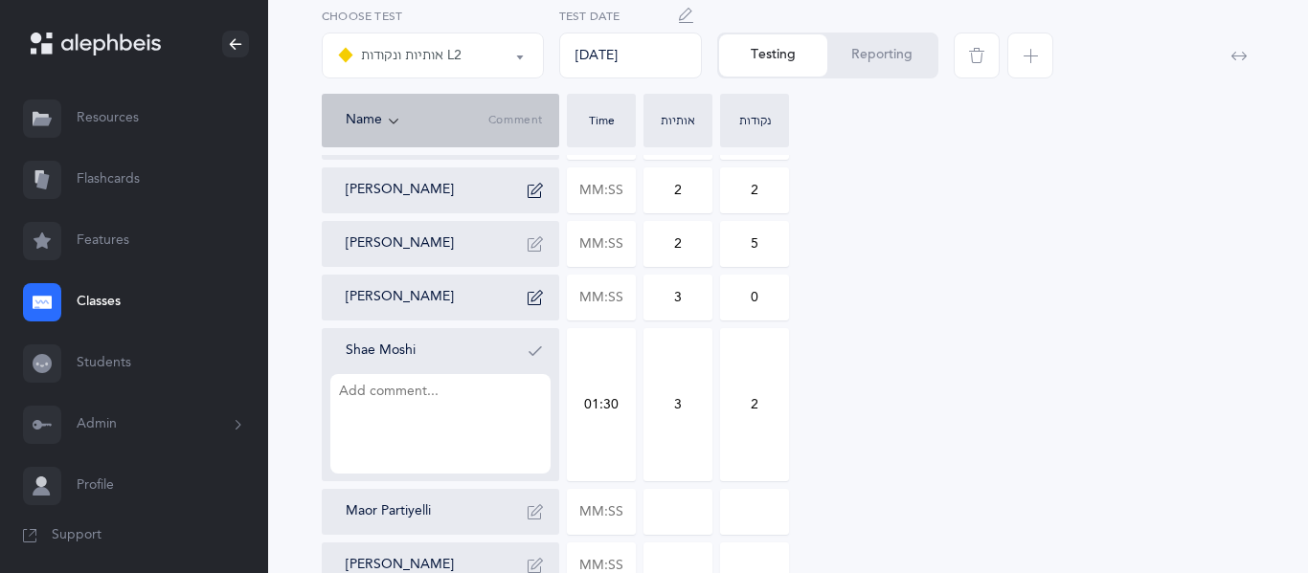
click at [678, 514] on input at bounding box center [677, 512] width 67 height 44
type input "1"
click at [728, 510] on input at bounding box center [754, 512] width 67 height 44
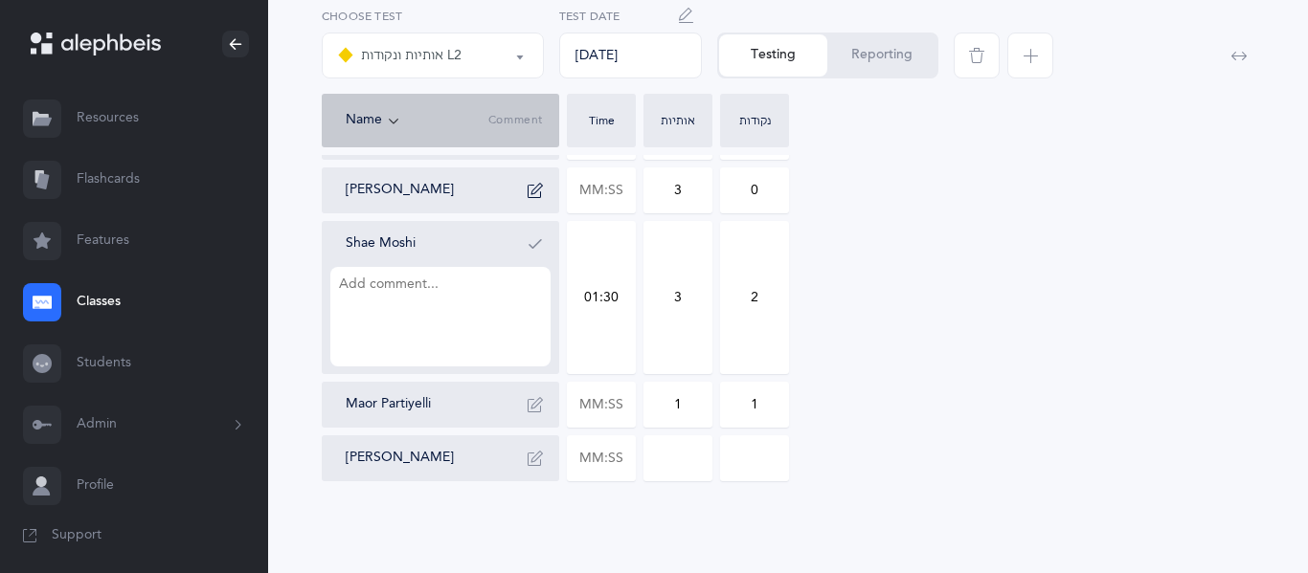
type input "1"
click at [524, 59] on button "אותיות ונקודות L2" at bounding box center [433, 56] width 222 height 46
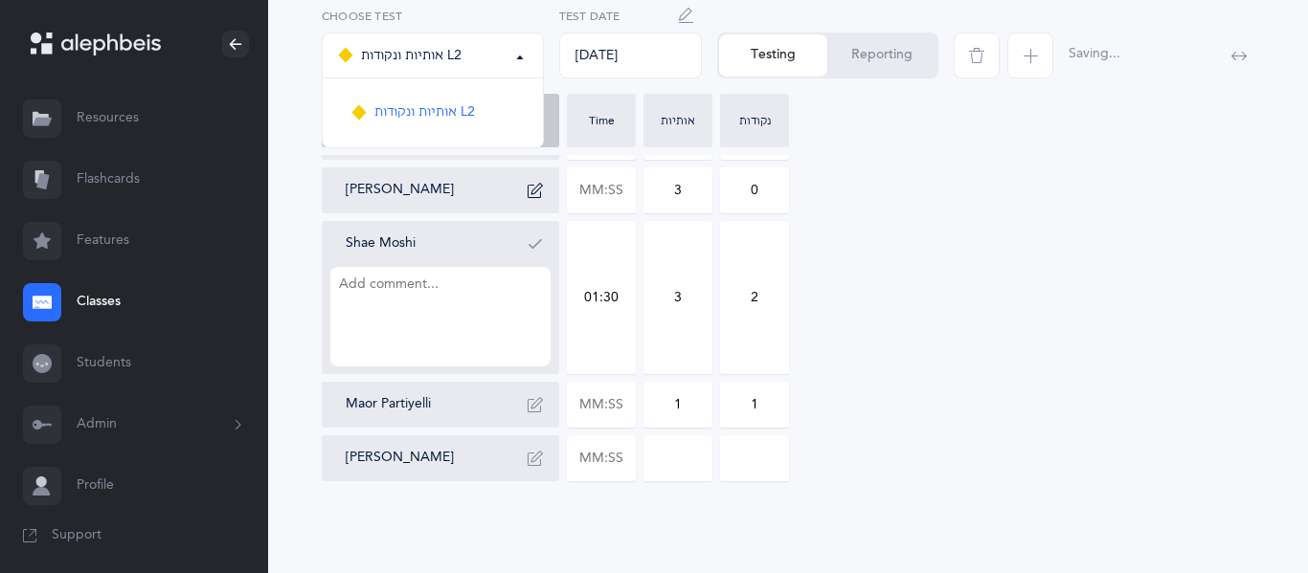
click at [956, 248] on div "Immanuel Alyeshmerni 1 0 Mia Atia 2 1 Abigail Banafsheha 2 2 Aaron Cohen-Gadol …" at bounding box center [788, 83] width 932 height 796
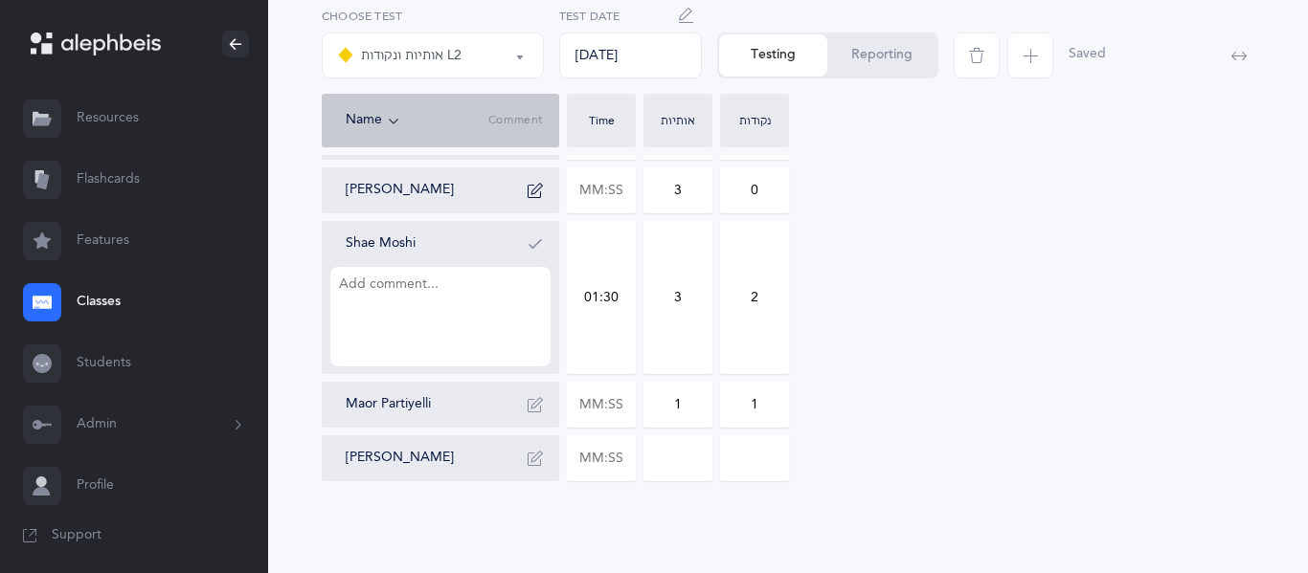
click at [1087, 63] on div "Saved" at bounding box center [1086, 54] width 37 height 19
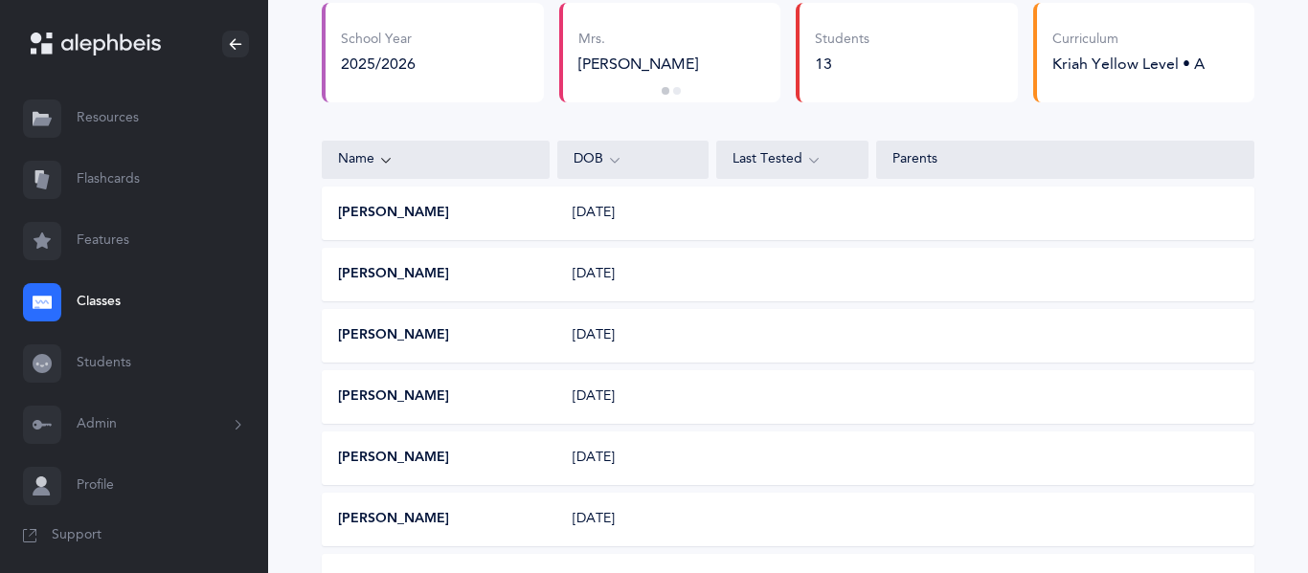
scroll to position [191, 0]
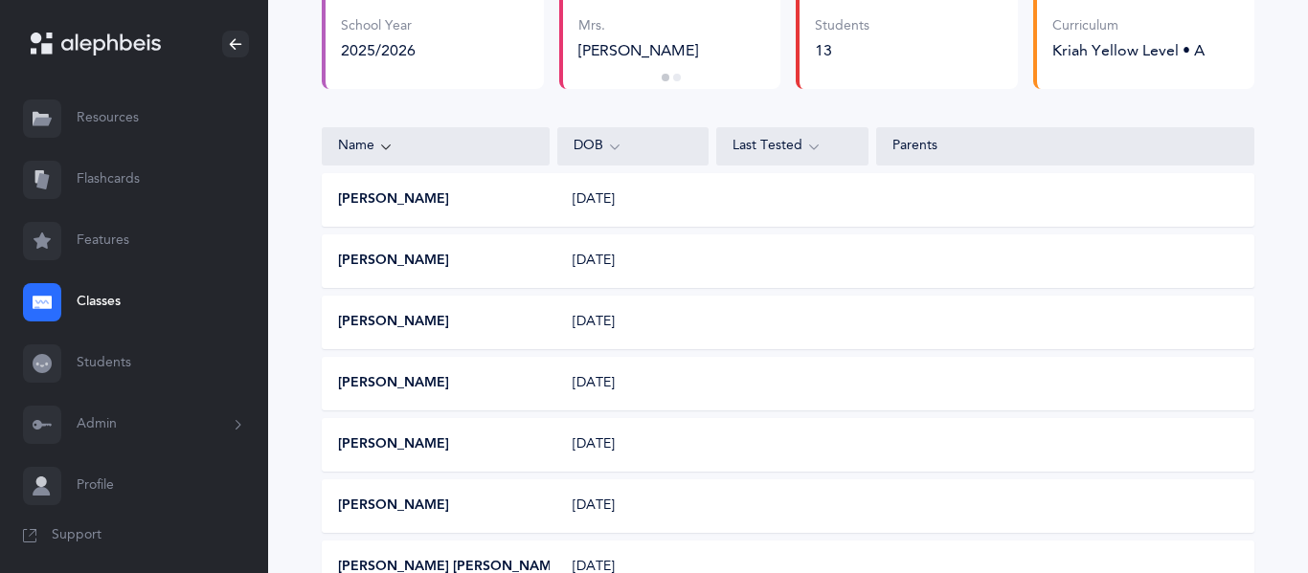
click at [803, 136] on div "Last Tested" at bounding box center [792, 146] width 120 height 21
click at [813, 144] on icon at bounding box center [813, 146] width 15 height 21
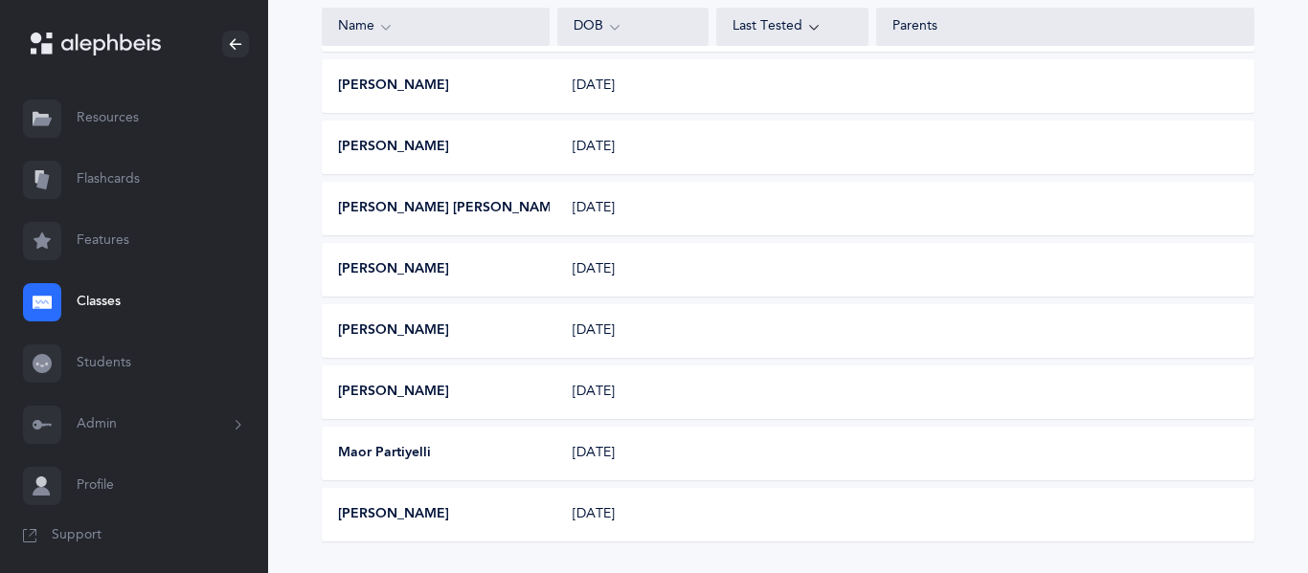
scroll to position [664, 0]
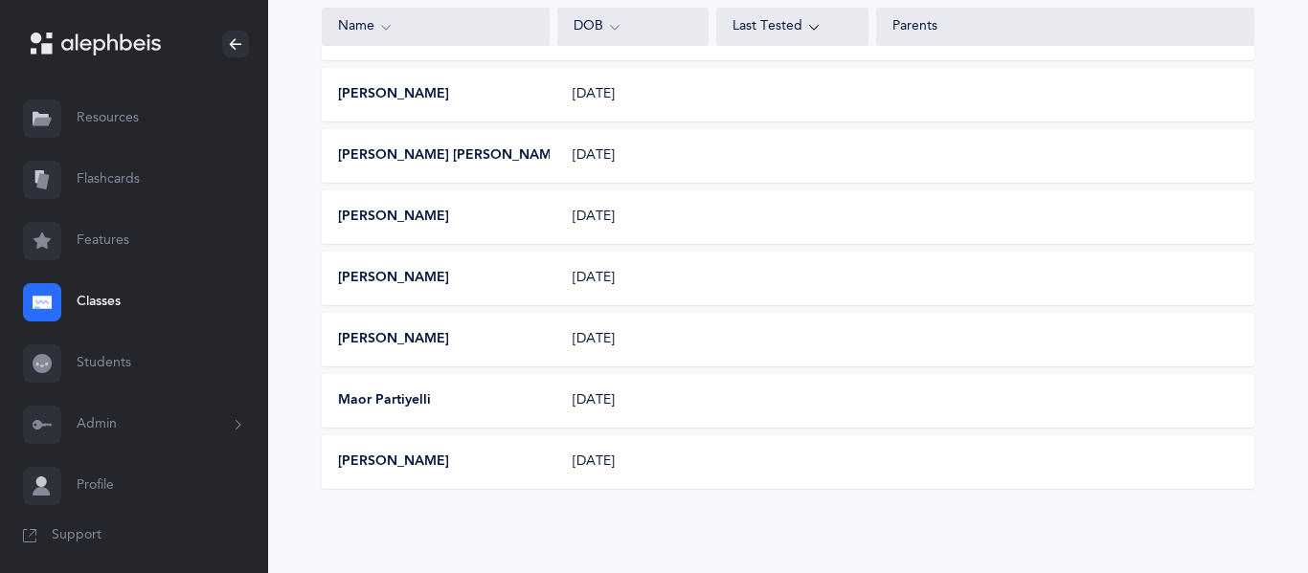
click at [396, 34] on div "Name" at bounding box center [435, 26] width 195 height 21
click at [97, 291] on link "Classes" at bounding box center [134, 302] width 268 height 61
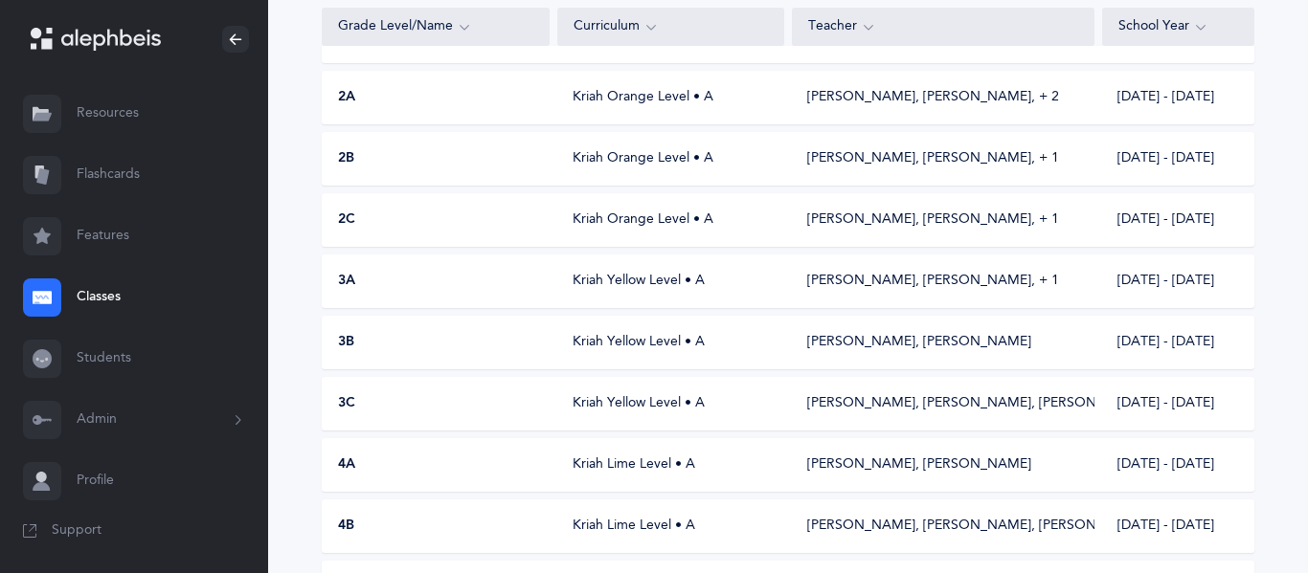
scroll to position [574, 0]
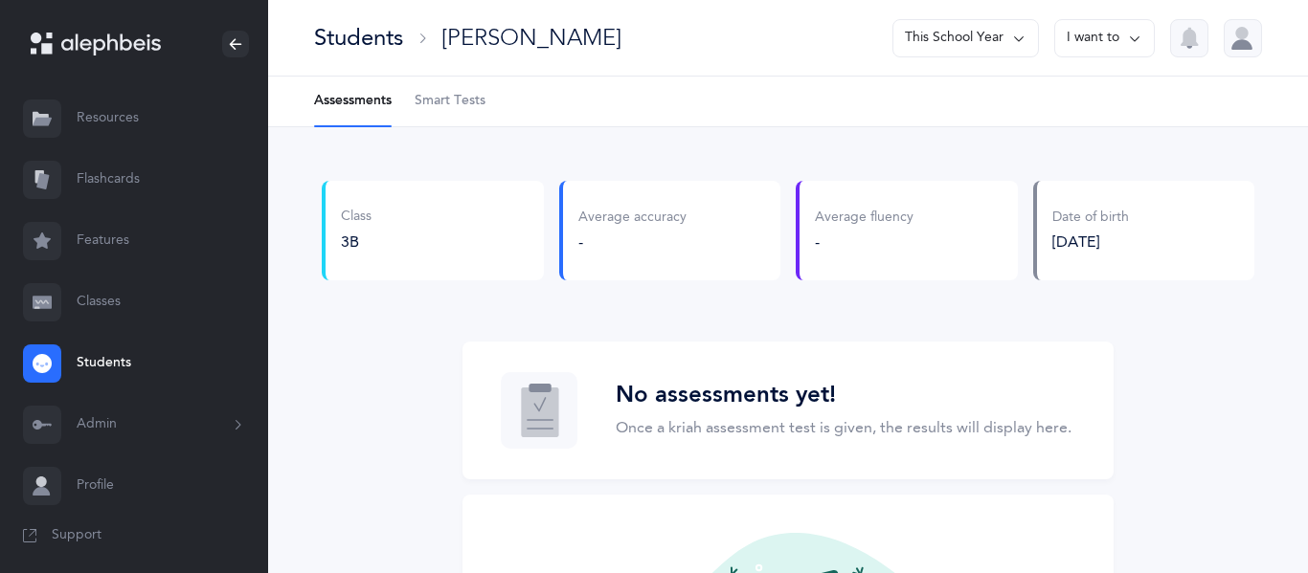
click at [614, 222] on div "Average accuracy" at bounding box center [632, 218] width 108 height 19
